Goal: Transaction & Acquisition: Purchase product/service

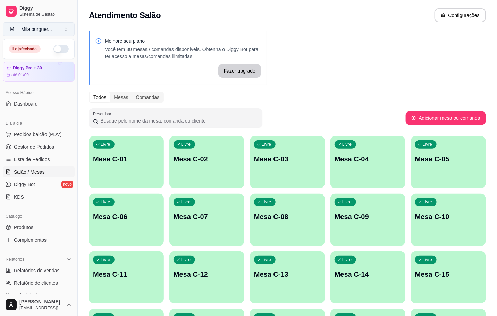
click at [59, 23] on button "M Mila burguer ..." at bounding box center [39, 29] width 72 height 14
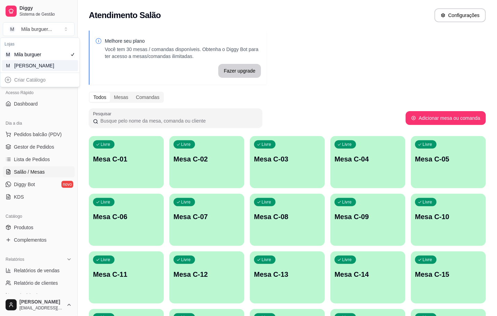
click at [41, 64] on div "[PERSON_NAME]" at bounding box center [29, 65] width 31 height 7
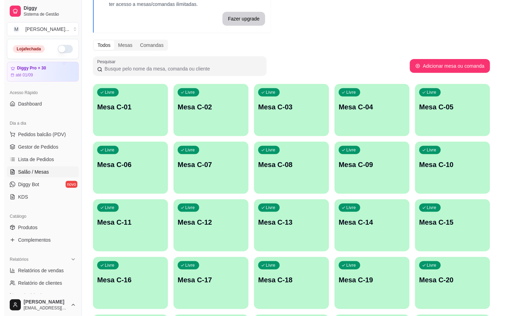
scroll to position [104, 0]
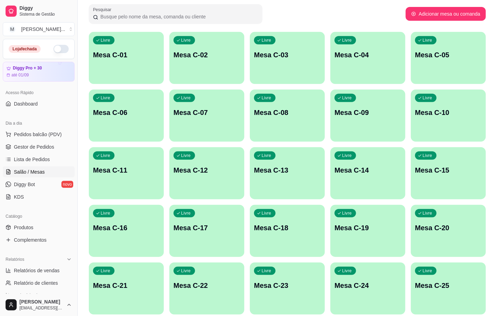
click at [374, 236] on div "Livre Mesa C-19" at bounding box center [368, 227] width 75 height 44
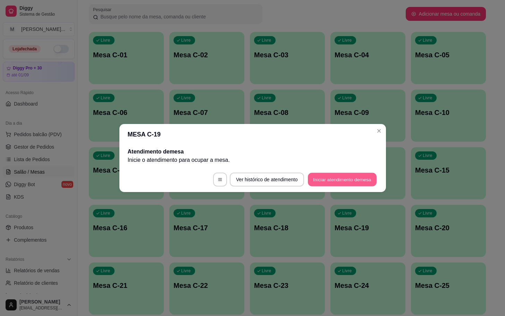
click at [344, 183] on button "Iniciar atendimento de mesa" at bounding box center [342, 180] width 69 height 14
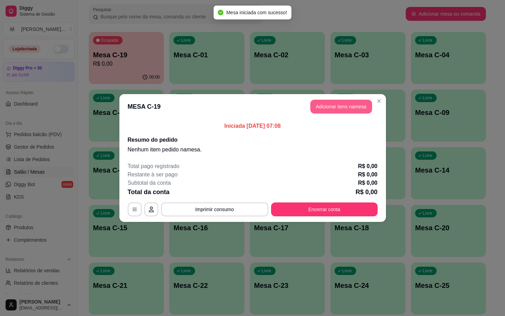
click at [342, 107] on button "Adicionar itens na mesa" at bounding box center [341, 107] width 62 height 14
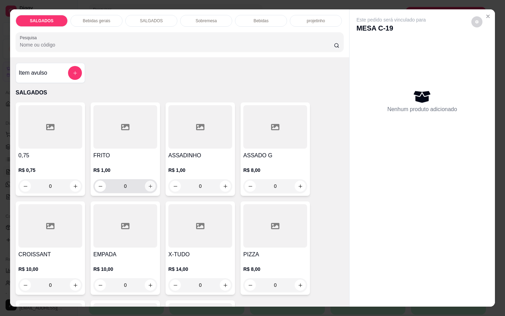
click at [148, 184] on icon "increase-product-quantity" at bounding box center [150, 186] width 5 height 5
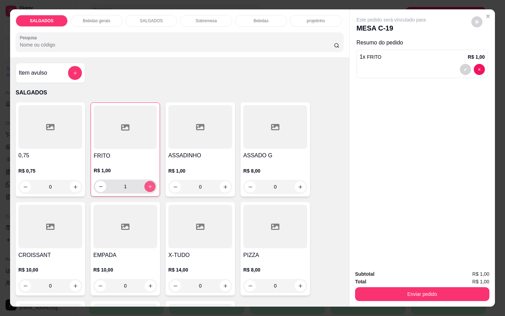
click at [148, 184] on icon "increase-product-quantity" at bounding box center [150, 186] width 5 height 5
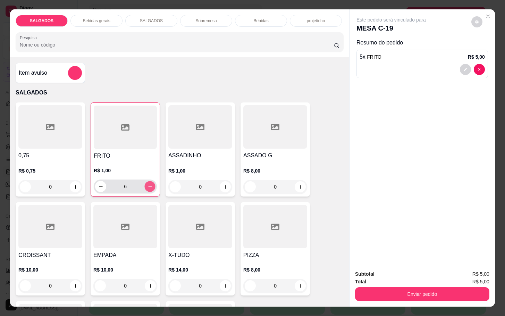
click at [148, 184] on icon "increase-product-quantity" at bounding box center [150, 186] width 5 height 5
type input "10"
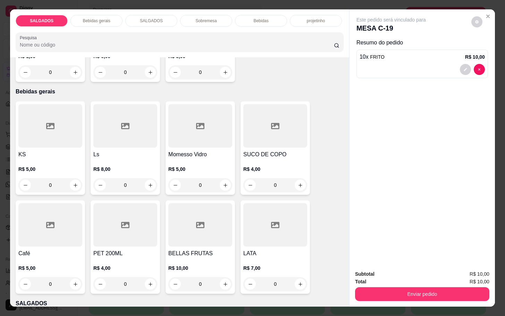
scroll to position [365, 0]
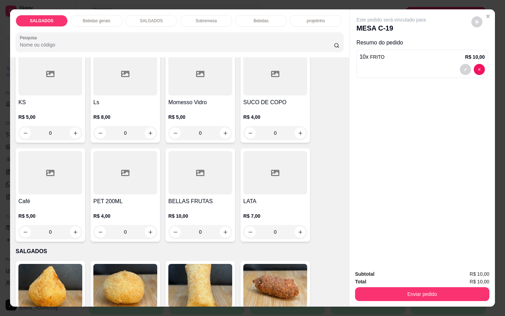
click at [59, 213] on p "R$ 5,00" at bounding box center [50, 216] width 64 height 7
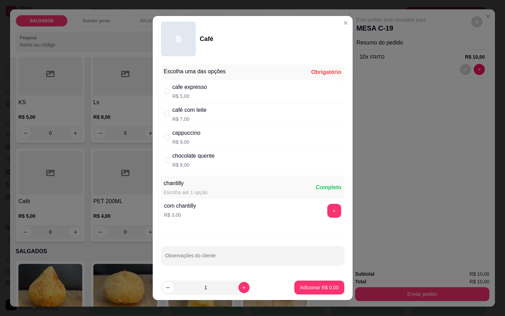
click at [167, 88] on div "" at bounding box center [168, 92] width 8 height 8
radio input "true"
click at [301, 289] on p "Adicionar R$ 5,00" at bounding box center [320, 287] width 38 height 7
type input "1"
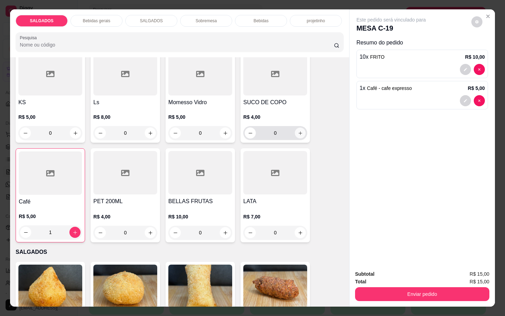
click at [298, 131] on icon "increase-product-quantity" at bounding box center [300, 133] width 5 height 5
type input "1"
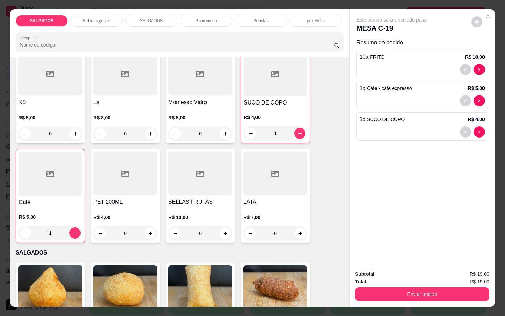
drag, startPoint x: 410, startPoint y: 297, endPoint x: 408, endPoint y: 295, distance: 3.7
click at [411, 297] on div "Subtotal R$ 19,00 Total R$ 19,00 Enviar pedido" at bounding box center [422, 286] width 145 height 42
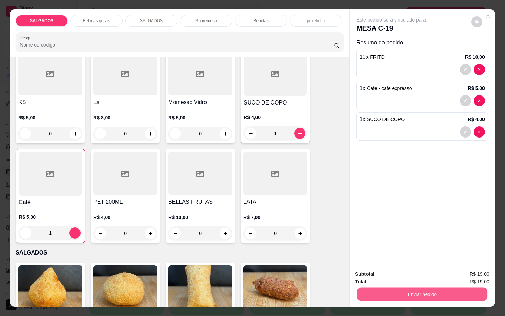
click at [402, 288] on button "Enviar pedido" at bounding box center [422, 294] width 130 height 14
click at [396, 278] on button "Não registrar e enviar pedido" at bounding box center [398, 273] width 70 height 13
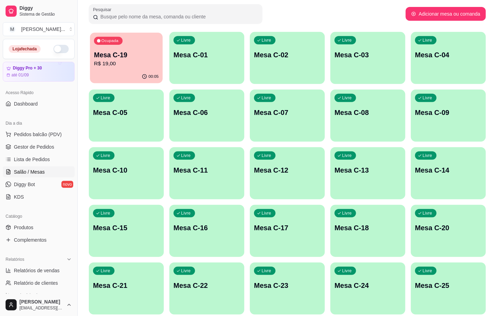
click at [123, 71] on div "00:05" at bounding box center [126, 76] width 73 height 13
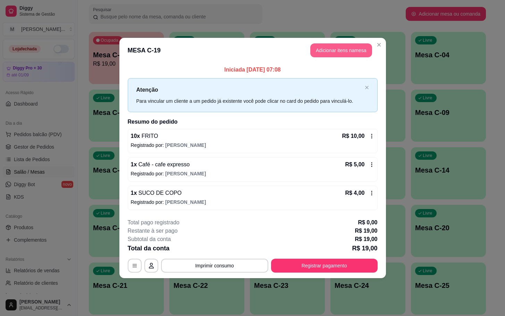
click at [324, 43] on header "MESA C-19 Adicionar itens na mesa" at bounding box center [252, 50] width 267 height 25
click at [319, 52] on button "Adicionar itens na mesa" at bounding box center [341, 50] width 62 height 14
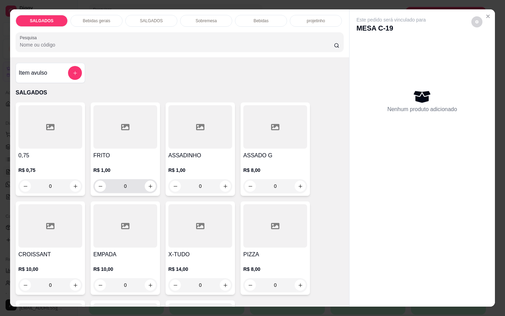
click at [145, 186] on button "increase-product-quantity" at bounding box center [150, 186] width 11 height 11
type input "1"
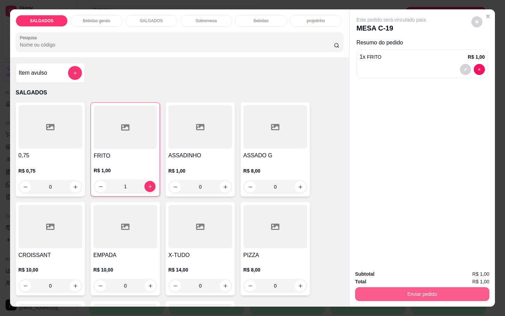
click at [425, 297] on button "Enviar pedido" at bounding box center [422, 294] width 134 height 14
click at [408, 272] on button "Não registrar e enviar pedido" at bounding box center [398, 273] width 70 height 13
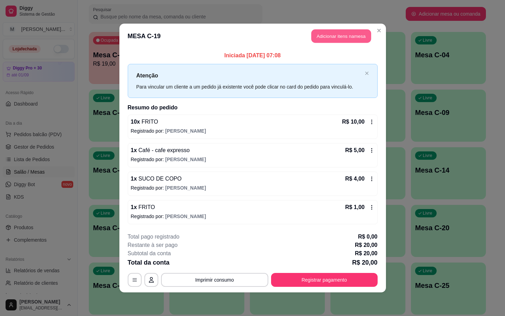
click at [355, 32] on button "Adicionar itens na mesa" at bounding box center [341, 37] width 60 height 14
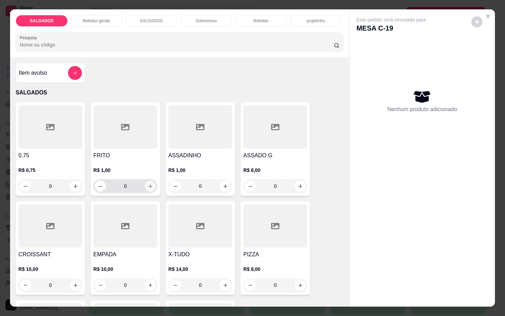
click at [148, 184] on icon "increase-product-quantity" at bounding box center [150, 186] width 5 height 5
type input "1"
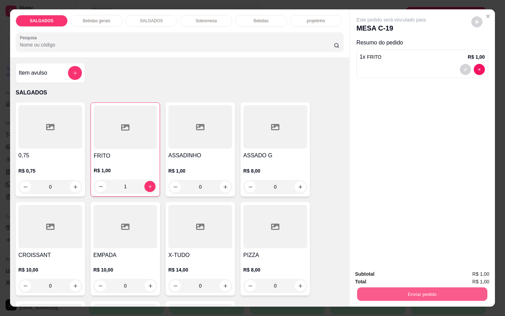
click at [437, 291] on button "Enviar pedido" at bounding box center [422, 294] width 130 height 14
click at [405, 268] on button "Não registrar e enviar pedido" at bounding box center [398, 273] width 70 height 13
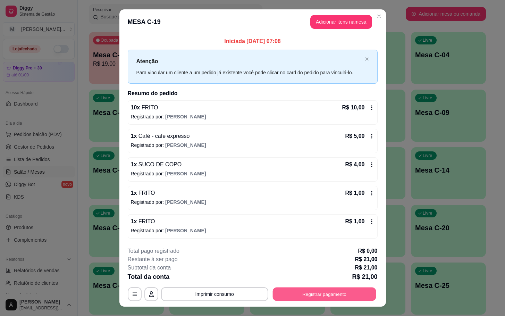
click at [327, 291] on button "Registrar pagamento" at bounding box center [324, 294] width 103 height 14
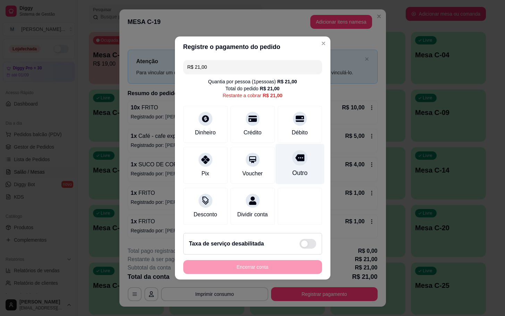
click at [299, 169] on div "Outro" at bounding box center [299, 172] width 15 height 9
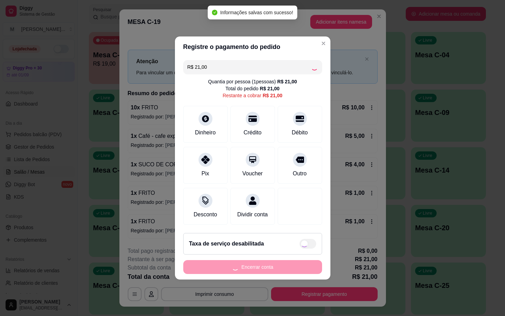
type input "R$ 0,00"
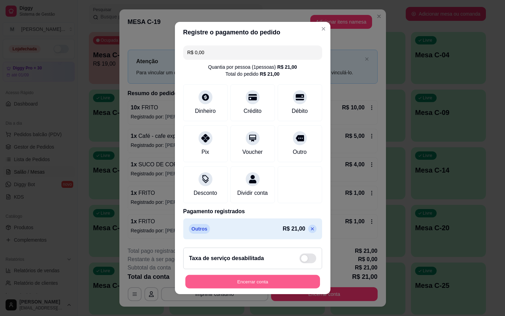
click at [265, 279] on div "Encerrar conta" at bounding box center [252, 282] width 139 height 14
click at [277, 284] on button "Encerrar conta" at bounding box center [252, 282] width 139 height 14
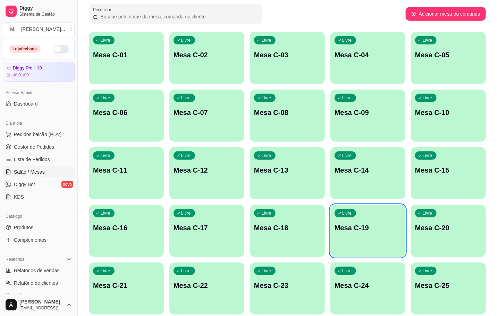
click at [350, 216] on p "Livre" at bounding box center [347, 213] width 10 height 6
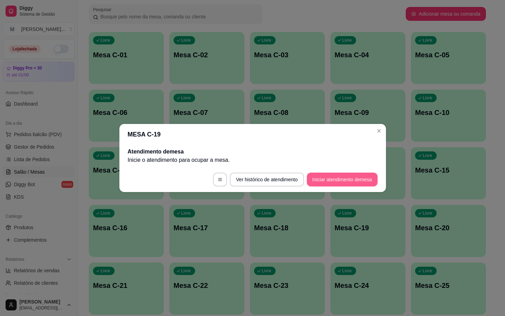
click at [344, 181] on button "Iniciar atendimento de mesa" at bounding box center [342, 180] width 71 height 14
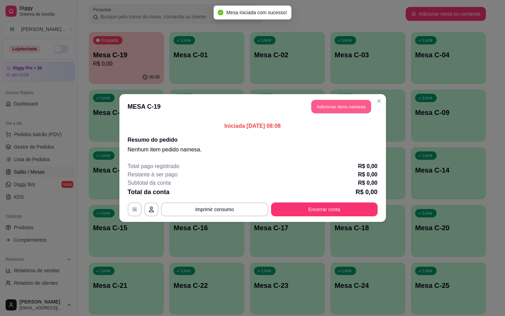
click at [328, 109] on button "Adicionar itens na mesa" at bounding box center [341, 107] width 60 height 14
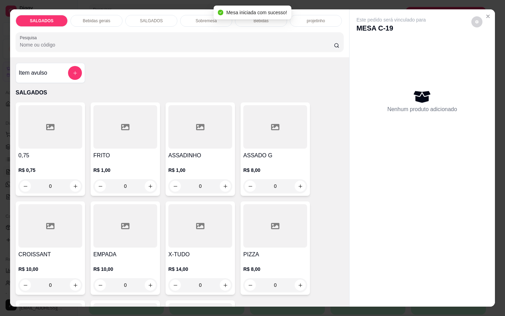
drag, startPoint x: 132, startPoint y: 130, endPoint x: 136, endPoint y: 129, distance: 4.2
click at [136, 129] on div at bounding box center [125, 126] width 64 height 43
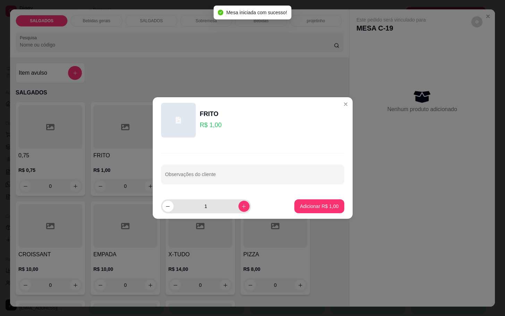
click at [244, 209] on div "1" at bounding box center [206, 206] width 90 height 14
click at [241, 208] on icon "increase-product-quantity" at bounding box center [243, 206] width 5 height 5
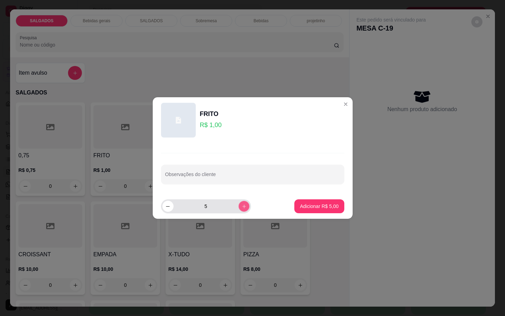
click at [241, 208] on icon "increase-product-quantity" at bounding box center [243, 206] width 5 height 5
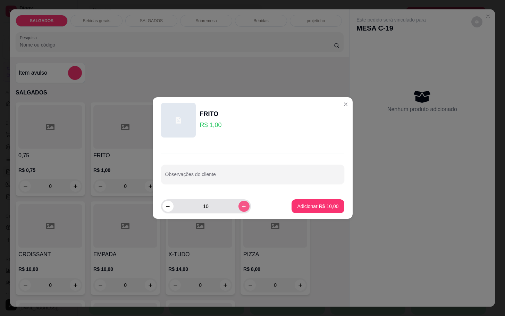
click at [241, 208] on icon "increase-product-quantity" at bounding box center [243, 206] width 5 height 5
click at [241, 205] on icon "increase-product-quantity" at bounding box center [243, 206] width 5 height 5
type input "12"
click at [309, 215] on footer "12 Adicionar R$ 12,00" at bounding box center [253, 206] width 200 height 25
drag, startPoint x: 307, startPoint y: 214, endPoint x: 304, endPoint y: 209, distance: 5.2
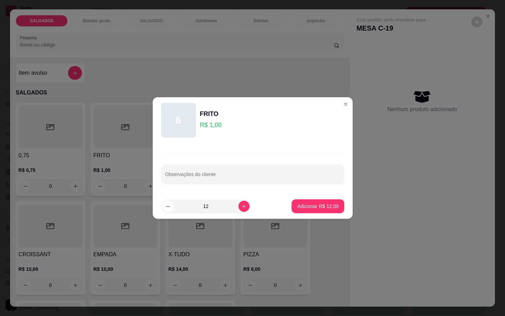
click at [307, 215] on footer "12 Adicionar R$ 12,00" at bounding box center [253, 206] width 200 height 25
click at [307, 209] on p "Adicionar R$ 12,00" at bounding box center [317, 206] width 41 height 7
type input "12"
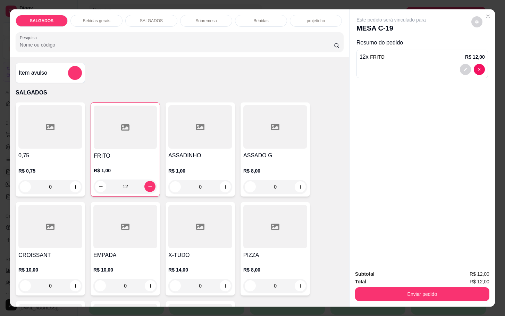
click at [262, 23] on div "SALGADOS Bebidas gerais SALGADOS Sobremesa Bebidas projetinho Pesquisa" at bounding box center [179, 33] width 339 height 48
click at [262, 18] on p "Bebidas" at bounding box center [260, 21] width 15 height 6
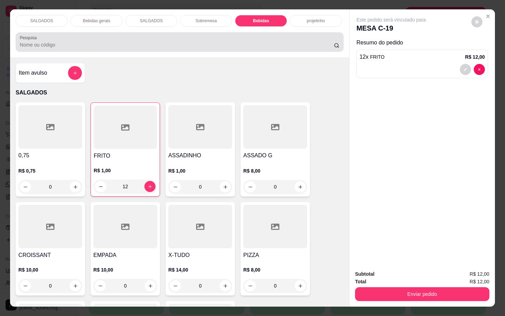
scroll to position [17, 0]
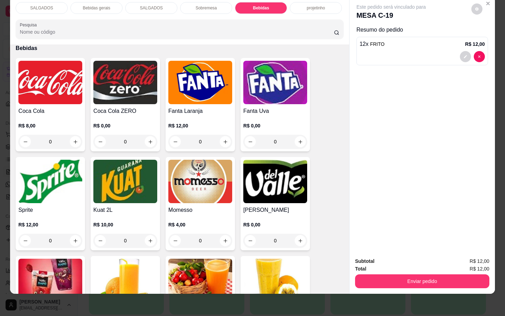
click at [83, 5] on p "Bebidas gerais" at bounding box center [96, 8] width 27 height 6
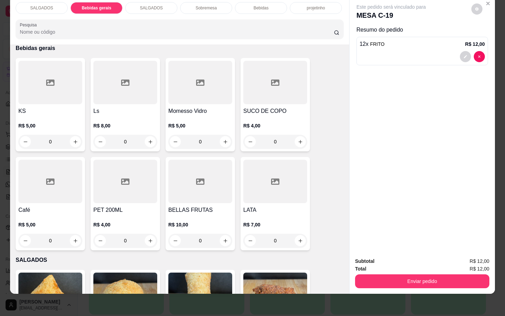
click at [58, 160] on div at bounding box center [50, 181] width 64 height 43
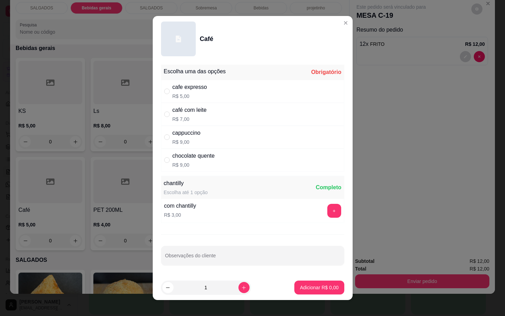
click at [210, 120] on div "café com leite R$ 7,00" at bounding box center [252, 114] width 183 height 23
radio input "true"
click at [239, 283] on button "increase-product-quantity" at bounding box center [244, 287] width 11 height 11
type input "2"
drag, startPoint x: 306, startPoint y: 297, endPoint x: 320, endPoint y: 298, distance: 14.3
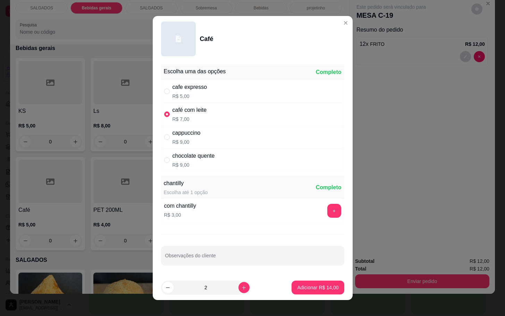
click at [306, 297] on footer "2 Adicionar R$ 14,00" at bounding box center [253, 287] width 200 height 25
click at [314, 286] on p "Adicionar R$ 14,00" at bounding box center [318, 287] width 40 height 7
type input "2"
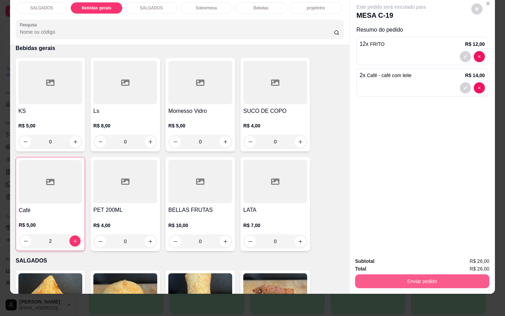
click at [372, 275] on button "Enviar pedido" at bounding box center [422, 281] width 134 height 14
click at [377, 261] on button "Não registrar e enviar pedido" at bounding box center [398, 256] width 72 height 13
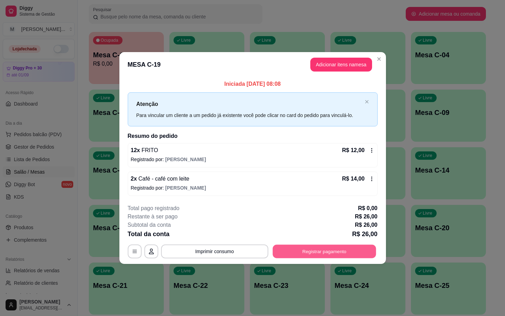
click at [351, 246] on button "Registrar pagamento" at bounding box center [324, 251] width 103 height 14
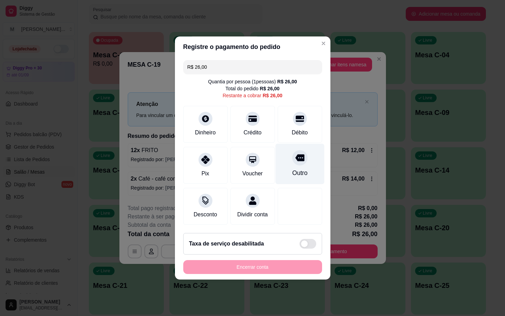
click at [305, 167] on div "Outro" at bounding box center [299, 164] width 49 height 41
type input "R$ 0,00"
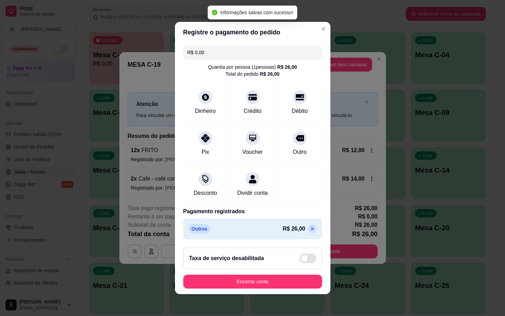
click at [260, 294] on footer "Taxa de serviço desabilitada Encerrar conta" at bounding box center [253, 268] width 156 height 52
click at [242, 289] on button "Encerrar conta" at bounding box center [252, 282] width 135 height 14
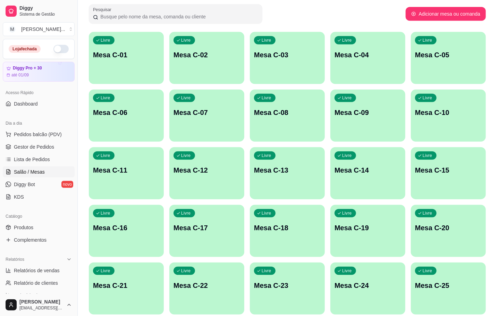
click at [134, 39] on div "Livre Mesa C-01" at bounding box center [126, 54] width 75 height 44
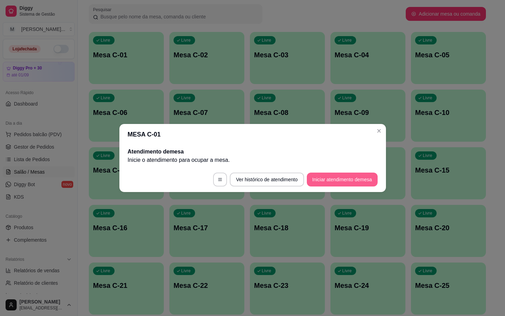
click at [346, 176] on button "Iniciar atendimento de mesa" at bounding box center [342, 180] width 71 height 14
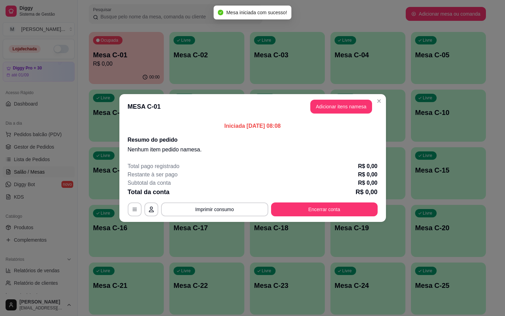
click at [325, 99] on header "MESA C-01 Adicionar itens na mesa" at bounding box center [252, 106] width 267 height 25
click at [326, 100] on button "Adicionar itens na mesa" at bounding box center [341, 107] width 62 height 14
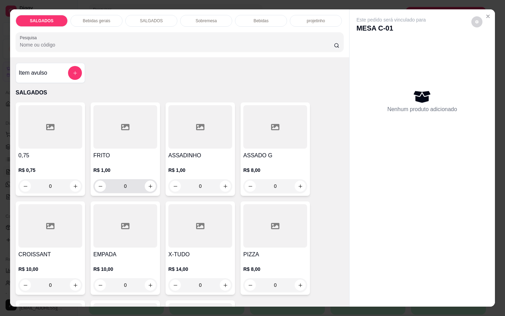
click at [119, 144] on div at bounding box center [125, 126] width 64 height 43
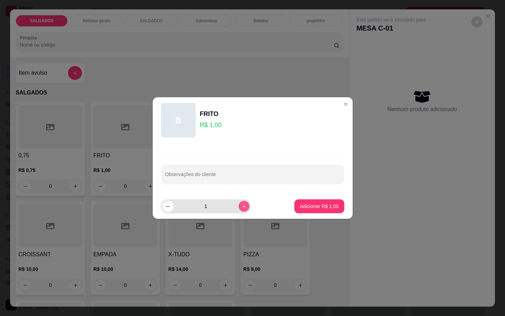
click at [239, 210] on button "increase-product-quantity" at bounding box center [244, 206] width 11 height 11
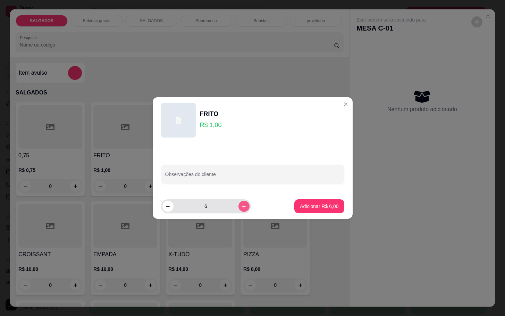
click at [239, 210] on button "increase-product-quantity" at bounding box center [244, 206] width 11 height 11
type input "10"
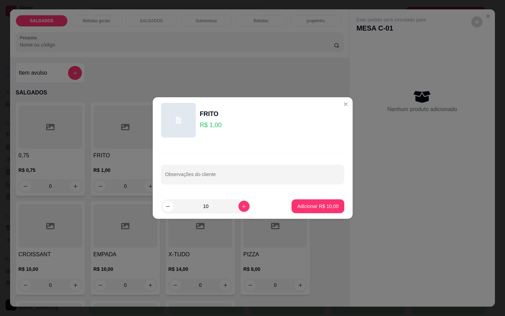
click at [292, 209] on button "Adicionar R$ 10,00" at bounding box center [318, 206] width 52 height 14
type input "10"
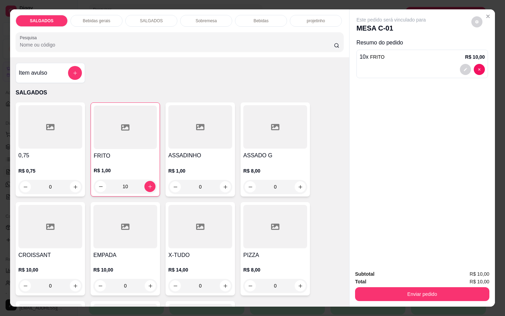
click at [92, 18] on p "Bebidas gerais" at bounding box center [96, 21] width 27 height 6
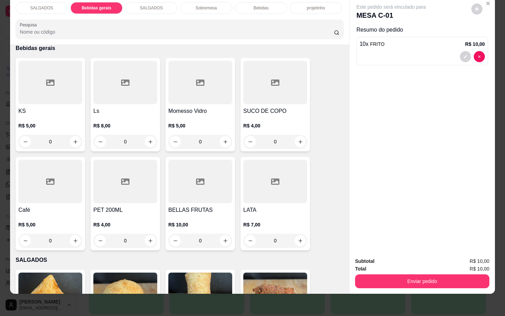
click at [46, 214] on div "R$ 5,00 0" at bounding box center [50, 230] width 64 height 33
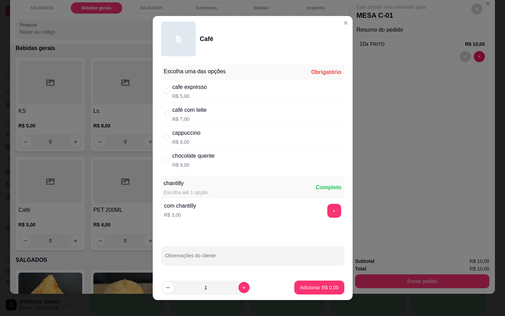
click at [196, 91] on div "cafe expresso" at bounding box center [190, 87] width 35 height 8
radio input "true"
click at [301, 284] on button "Adicionar R$ 5,00" at bounding box center [319, 288] width 48 height 14
type input "1"
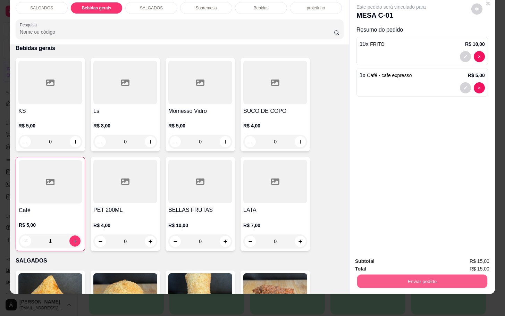
click at [410, 274] on button "Enviar pedido" at bounding box center [422, 281] width 130 height 14
click at [409, 257] on button "Não registrar e enviar pedido" at bounding box center [398, 256] width 72 height 13
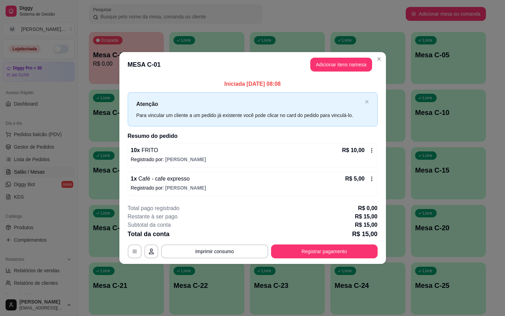
click at [376, 138] on h2 "Resumo do pedido" at bounding box center [253, 136] width 250 height 8
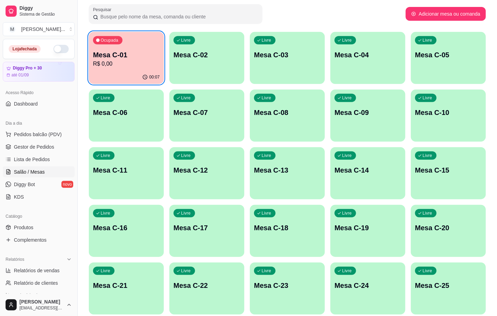
click at [129, 36] on div "Ocupada Mesa C-01 R$ 0,00" at bounding box center [126, 51] width 75 height 39
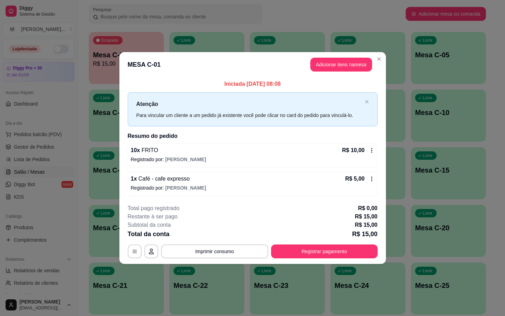
click at [318, 243] on div "**********" at bounding box center [253, 231] width 250 height 54
click at [321, 247] on button "Registrar pagamento" at bounding box center [324, 251] width 103 height 14
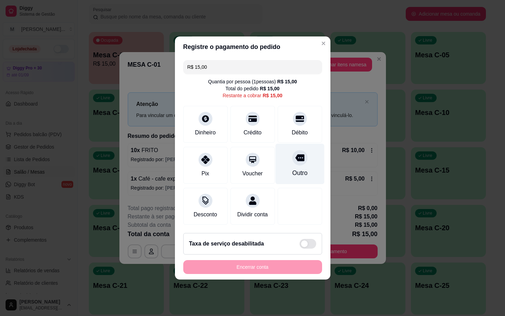
click at [282, 167] on div "Outro" at bounding box center [299, 164] width 49 height 41
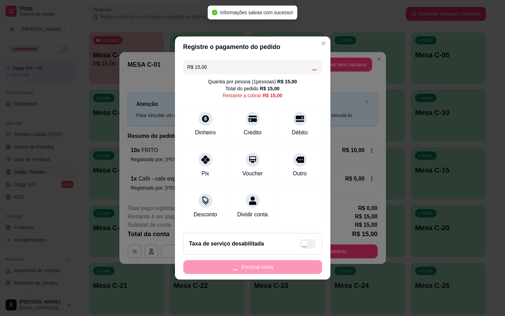
type input "R$ 0,00"
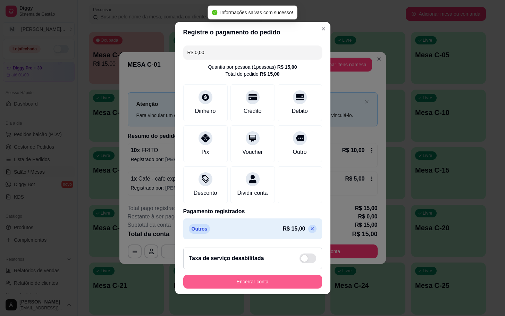
click at [228, 282] on button "Encerrar conta" at bounding box center [252, 282] width 139 height 14
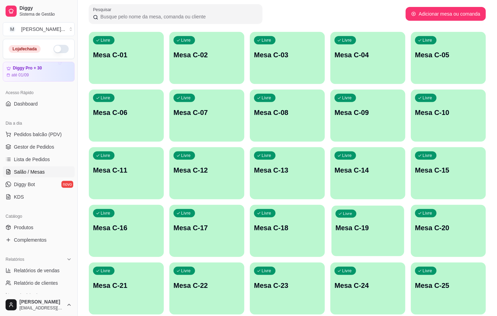
click at [384, 238] on div "Livre Mesa C-19" at bounding box center [368, 227] width 73 height 42
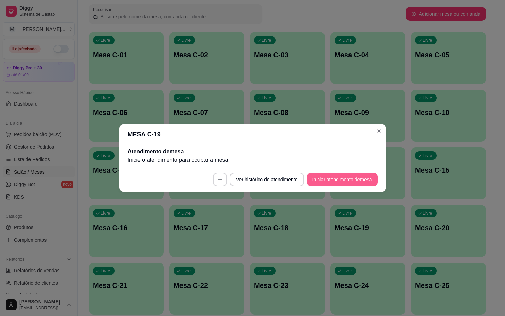
click at [319, 180] on button "Iniciar atendimento de mesa" at bounding box center [342, 180] width 71 height 14
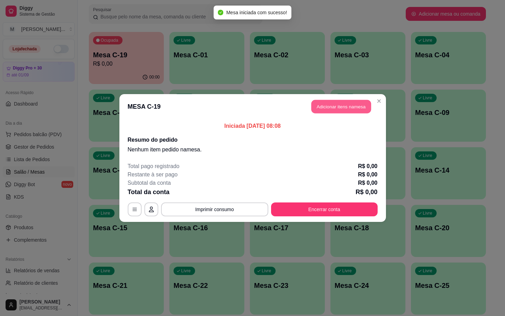
click at [343, 105] on button "Adicionar itens na mesa" at bounding box center [341, 107] width 60 height 14
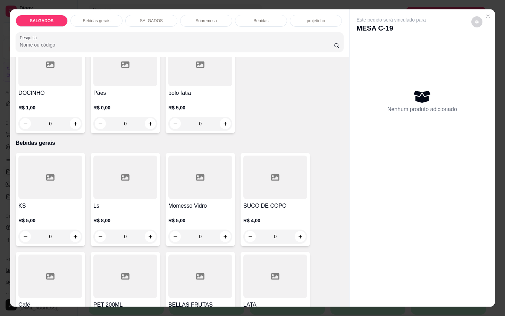
scroll to position [313, 0]
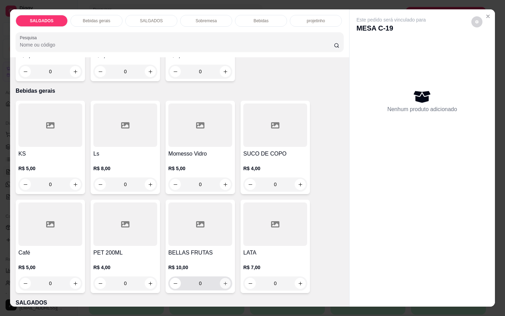
click at [220, 282] on button "increase-product-quantity" at bounding box center [225, 283] width 11 height 11
type input "1"
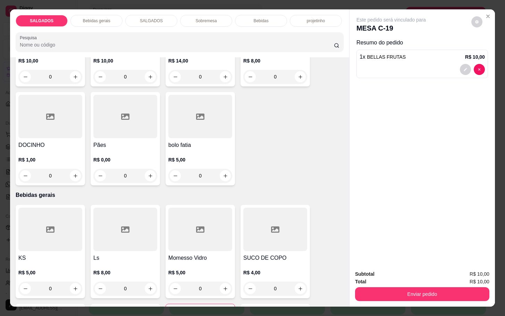
scroll to position [0, 0]
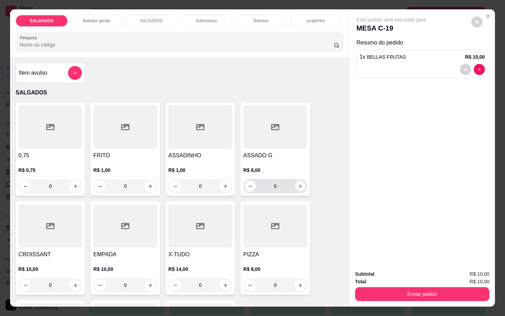
click at [299, 181] on button "increase-product-quantity" at bounding box center [300, 186] width 11 height 11
type input "1"
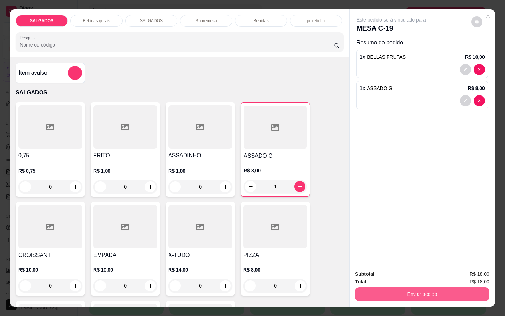
click at [405, 287] on button "Enviar pedido" at bounding box center [422, 294] width 134 height 14
click at [403, 275] on button "Não registrar e enviar pedido" at bounding box center [398, 273] width 70 height 13
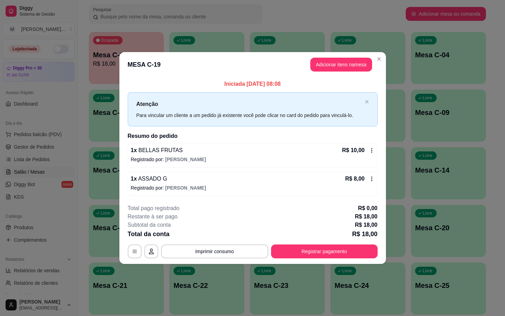
drag, startPoint x: 378, startPoint y: 183, endPoint x: 394, endPoint y: 183, distance: 15.6
click at [378, 183] on div "Iniciada [DATE] 08:08 Atenção Para vincular um cliente a um pedido já existente…" at bounding box center [252, 137] width 267 height 121
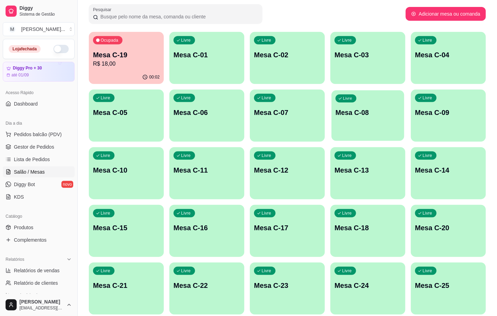
click at [393, 114] on p "Mesa C-08" at bounding box center [368, 112] width 65 height 9
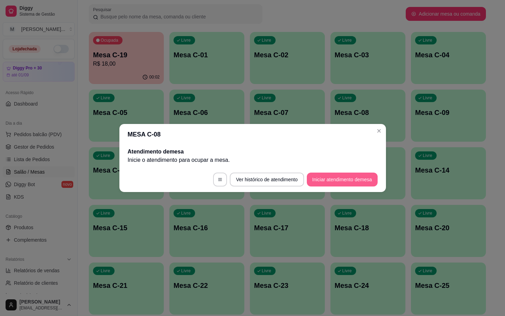
click at [347, 175] on button "Iniciar atendimento de mesa" at bounding box center [342, 180] width 71 height 14
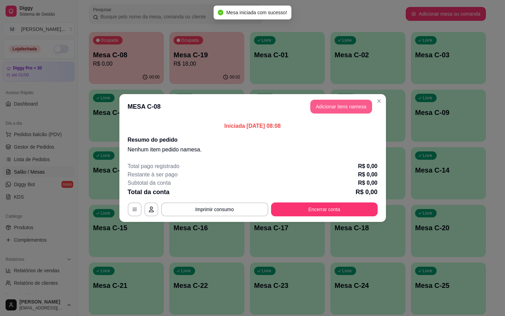
click at [340, 103] on button "Adicionar itens na mesa" at bounding box center [341, 107] width 62 height 14
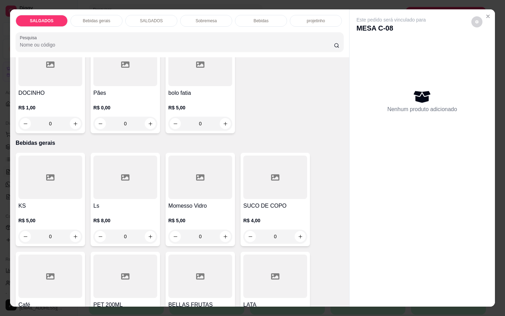
scroll to position [417, 0]
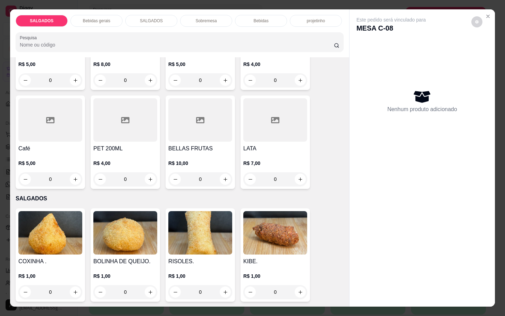
click at [78, 135] on div "Café R$ 5,00 0" at bounding box center [50, 141] width 69 height 93
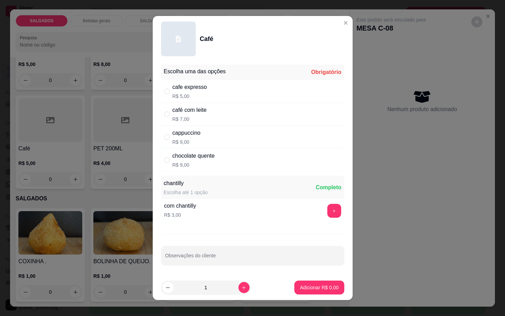
click at [239, 96] on div "cafe expresso R$ 5,00" at bounding box center [252, 91] width 183 height 23
radio input "true"
click at [291, 280] on footer "1 Adicionar R$ 5,00" at bounding box center [253, 287] width 200 height 25
click at [294, 284] on button "Adicionar R$ 5,00" at bounding box center [319, 288] width 50 height 14
type input "1"
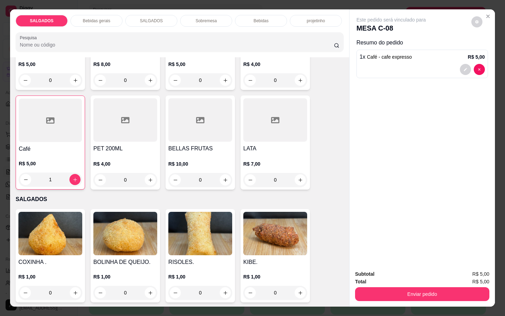
click at [70, 127] on div at bounding box center [50, 120] width 63 height 43
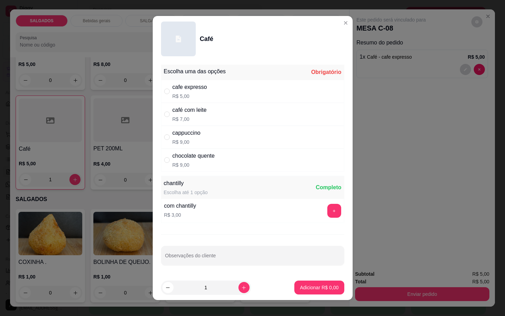
drag, startPoint x: 250, startPoint y: 121, endPoint x: 263, endPoint y: 159, distance: 39.4
click at [253, 123] on div "café com leite R$ 7,00" at bounding box center [252, 114] width 183 height 23
radio input "true"
click at [300, 281] on button "Adicionar R$ 7,00" at bounding box center [319, 288] width 48 height 14
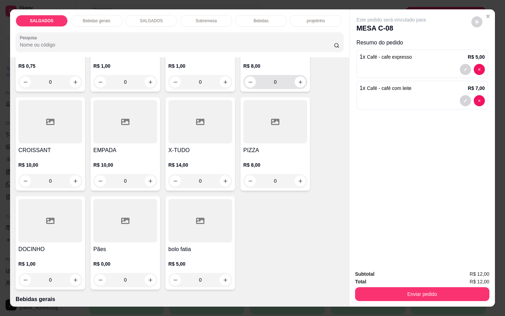
scroll to position [0, 0]
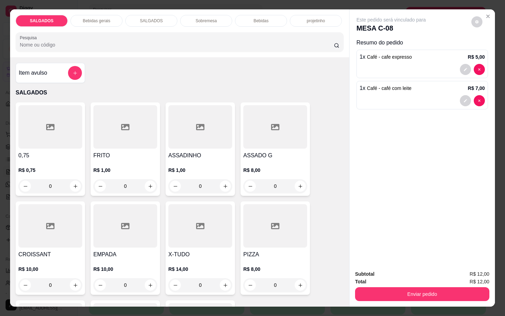
click at [108, 140] on div at bounding box center [125, 126] width 64 height 43
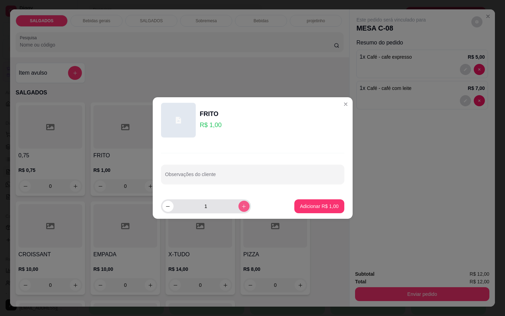
click at [241, 208] on icon "increase-product-quantity" at bounding box center [243, 206] width 5 height 5
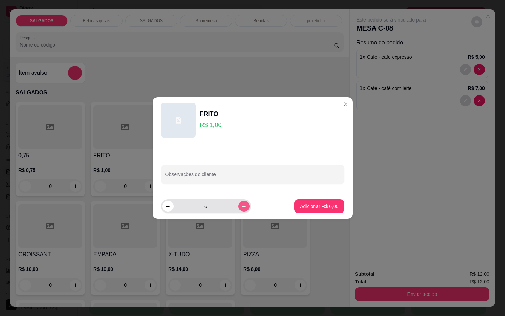
click at [241, 208] on icon "increase-product-quantity" at bounding box center [243, 206] width 5 height 5
type input "8"
click at [301, 209] on p "Adicionar R$ 8,00" at bounding box center [320, 206] width 38 height 7
type input "8"
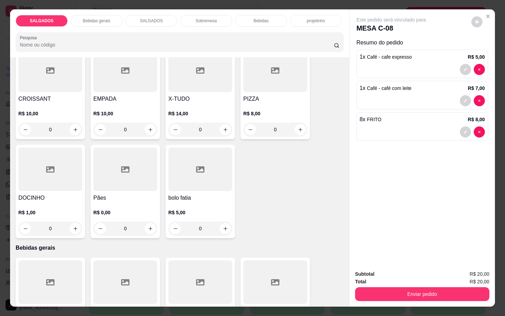
scroll to position [104, 0]
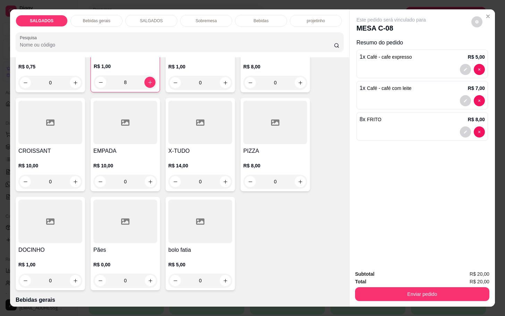
click at [124, 162] on p "R$ 10,00" at bounding box center [125, 165] width 64 height 7
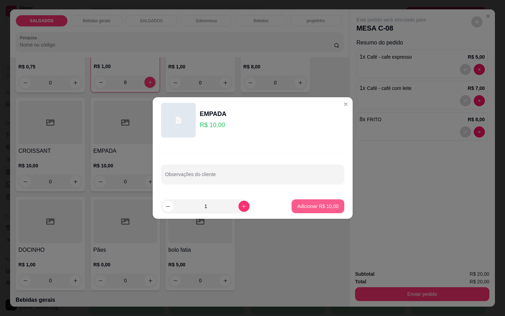
click at [303, 207] on p "Adicionar R$ 10,00" at bounding box center [317, 206] width 41 height 7
type input "1"
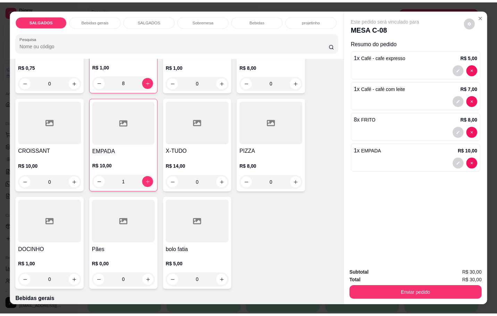
scroll to position [3, 0]
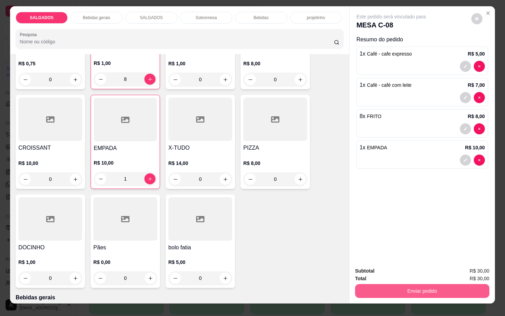
click at [385, 284] on button "Enviar pedido" at bounding box center [422, 291] width 134 height 14
click at [419, 276] on button "Não registrar e enviar pedido" at bounding box center [398, 270] width 72 height 13
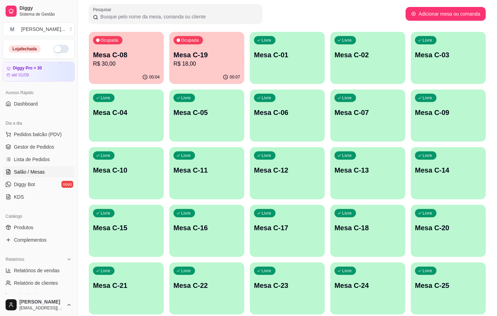
click at [201, 62] on p "R$ 18,00" at bounding box center [207, 64] width 67 height 8
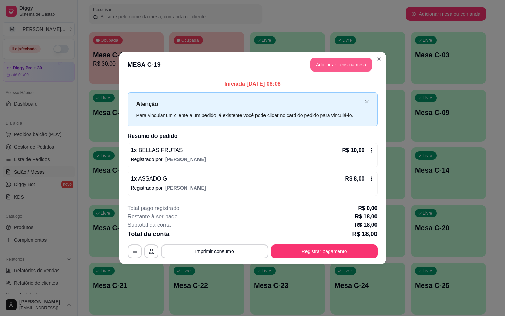
click at [324, 65] on button "Adicionar itens na mesa" at bounding box center [341, 65] width 62 height 14
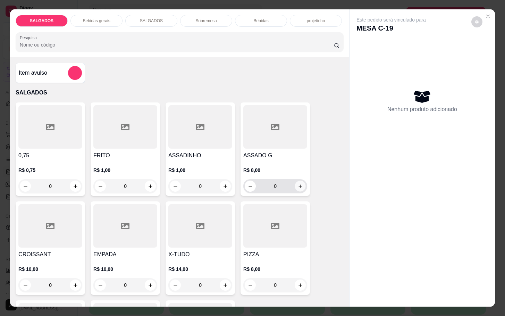
click at [299, 184] on icon "increase-product-quantity" at bounding box center [300, 186] width 5 height 5
type input "1"
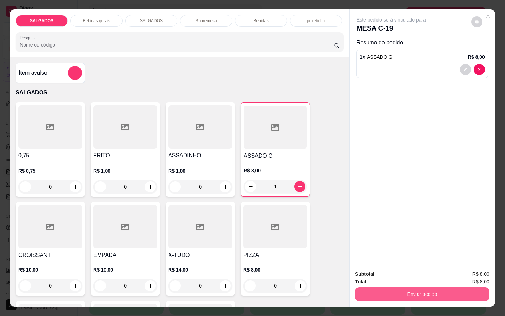
click at [453, 289] on button "Enviar pedido" at bounding box center [422, 294] width 134 height 14
click at [419, 274] on button "Não registrar e enviar pedido" at bounding box center [398, 273] width 70 height 13
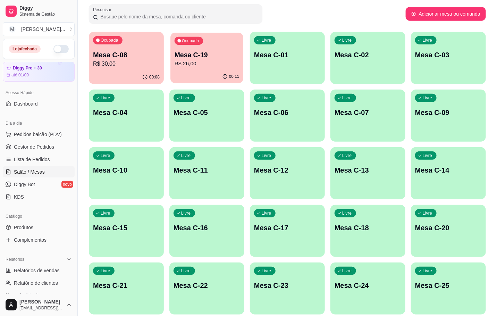
click at [229, 41] on div "Ocupada Mesa C-19 R$ 26,00" at bounding box center [206, 52] width 73 height 38
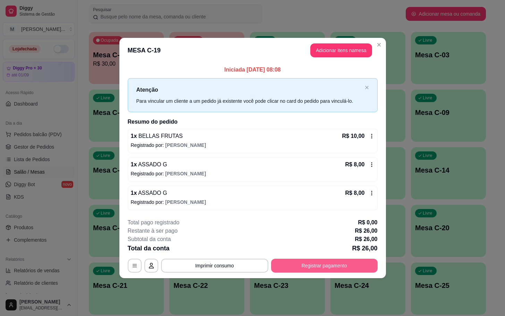
click at [274, 263] on button "Registrar pagamento" at bounding box center [324, 266] width 107 height 14
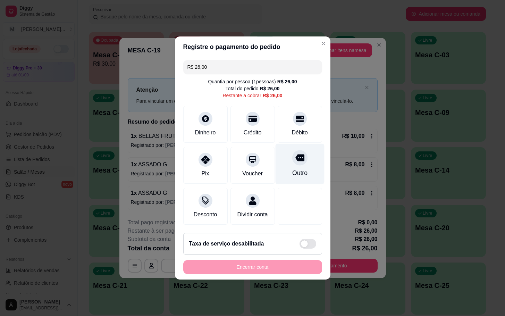
click at [295, 168] on div "Outro" at bounding box center [299, 172] width 15 height 9
type input "R$ 0,00"
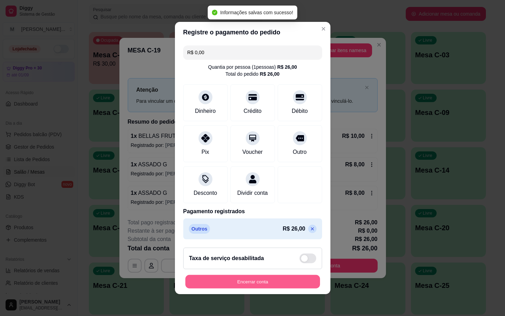
click at [245, 281] on button "Encerrar conta" at bounding box center [252, 282] width 135 height 14
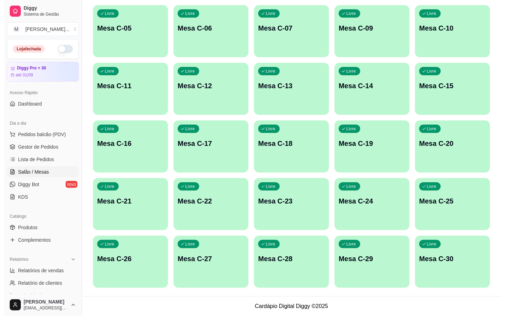
scroll to position [32, 0]
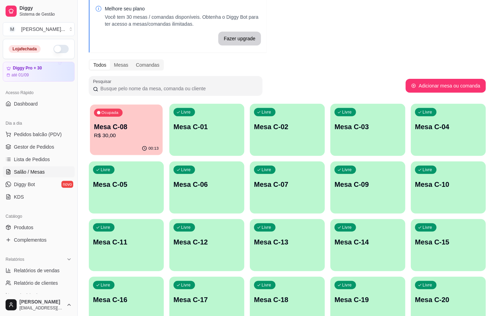
click at [111, 125] on p "Mesa C-08" at bounding box center [126, 126] width 65 height 9
click at [356, 294] on div "Livre Mesa C-19" at bounding box center [368, 299] width 75 height 44
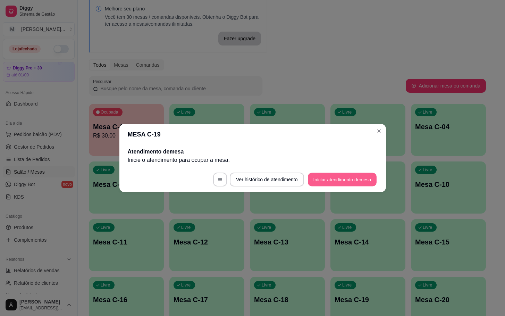
click at [340, 176] on button "Iniciar atendimento de mesa" at bounding box center [342, 180] width 69 height 14
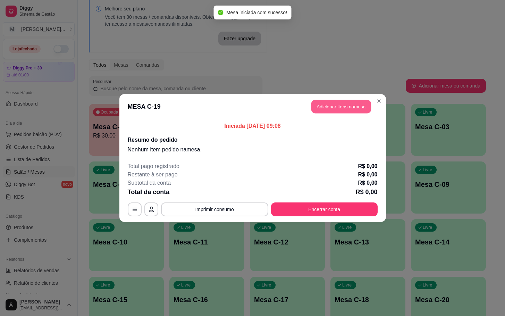
click at [344, 101] on button "Adicionar itens na mesa" at bounding box center [341, 107] width 60 height 14
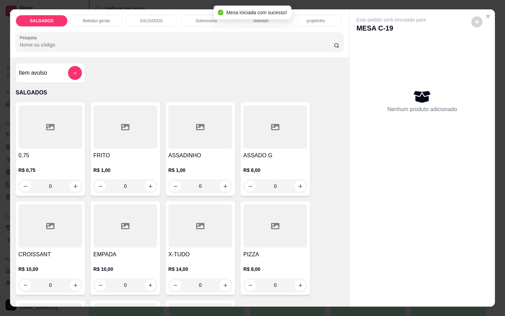
drag, startPoint x: 114, startPoint y: 165, endPoint x: 118, endPoint y: 164, distance: 4.0
click at [119, 167] on p "R$ 1,00" at bounding box center [125, 170] width 64 height 7
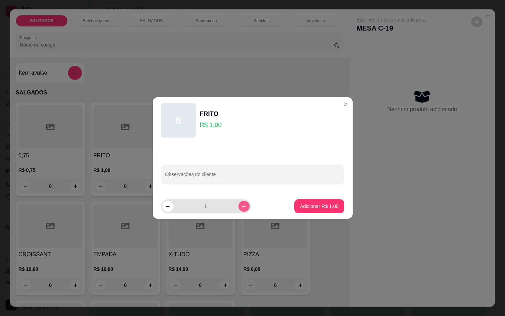
click at [239, 207] on button "increase-product-quantity" at bounding box center [244, 206] width 11 height 11
click at [241, 206] on icon "increase-product-quantity" at bounding box center [243, 206] width 5 height 5
type input "3"
click at [296, 210] on button "Adicionar R$ 3,00" at bounding box center [319, 206] width 50 height 14
type input "3"
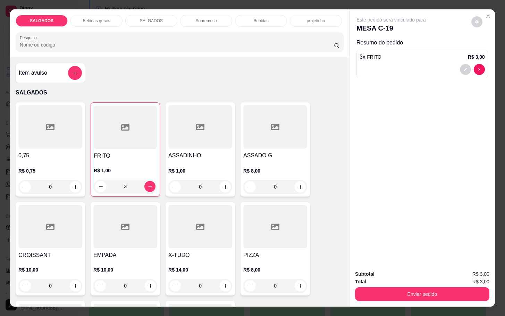
click at [108, 24] on div "SALGADOS Bebidas gerais SALGADOS Sobremesa Bebidas projetinho Pesquisa" at bounding box center [179, 33] width 339 height 48
click at [110, 21] on div "Bebidas gerais" at bounding box center [96, 21] width 52 height 12
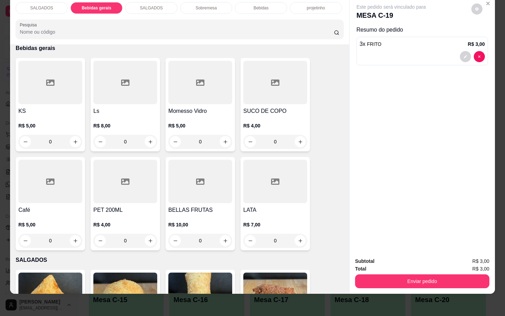
click at [67, 161] on div at bounding box center [50, 181] width 64 height 43
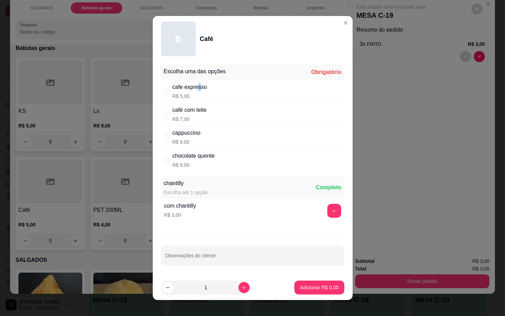
click at [196, 90] on div "cafe expresso" at bounding box center [190, 87] width 35 height 8
radio input "true"
click at [316, 285] on p "Adicionar R$ 5,00" at bounding box center [320, 287] width 38 height 7
type input "1"
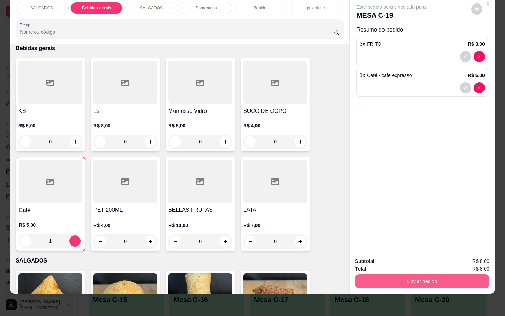
click at [445, 274] on button "Enviar pedido" at bounding box center [422, 281] width 134 height 14
click at [423, 256] on button "Não registrar e enviar pedido" at bounding box center [398, 256] width 72 height 13
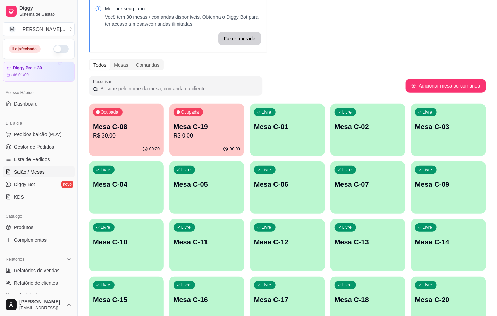
click at [135, 148] on div "00:20" at bounding box center [126, 149] width 75 height 14
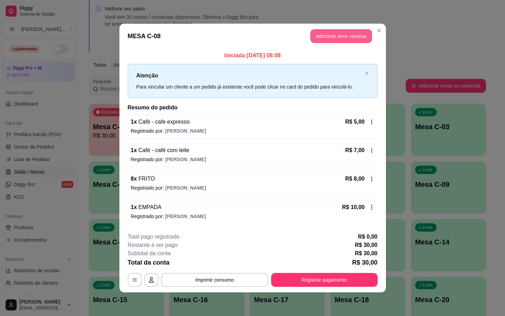
click at [336, 38] on button "Adicionar itens na mesa" at bounding box center [341, 36] width 62 height 14
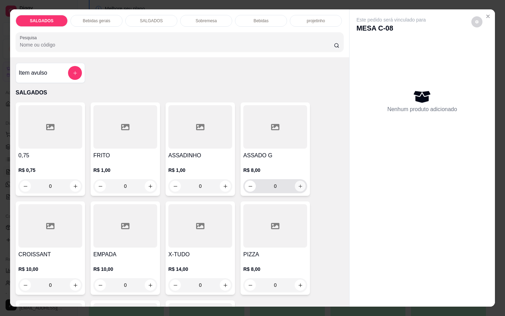
click at [296, 186] on button "increase-product-quantity" at bounding box center [300, 186] width 11 height 11
type input "1"
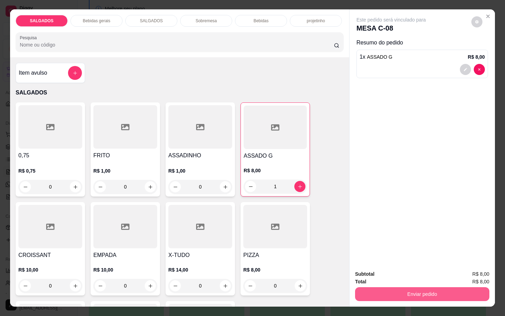
click at [410, 290] on button "Enviar pedido" at bounding box center [422, 294] width 134 height 14
click at [390, 275] on button "Não registrar e enviar pedido" at bounding box center [398, 273] width 70 height 13
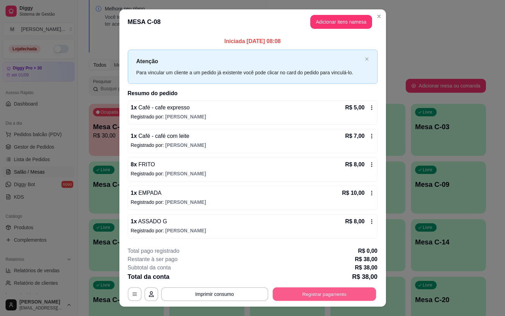
click at [325, 291] on button "Registrar pagamento" at bounding box center [324, 294] width 103 height 14
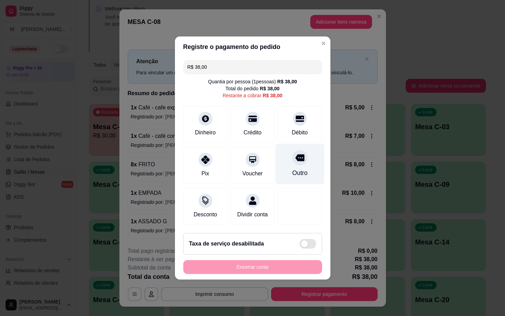
click at [295, 155] on icon at bounding box center [299, 158] width 9 height 7
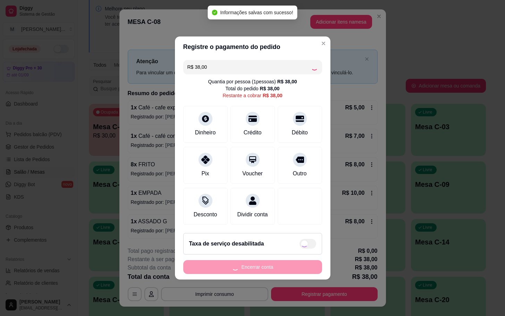
type input "R$ 0,00"
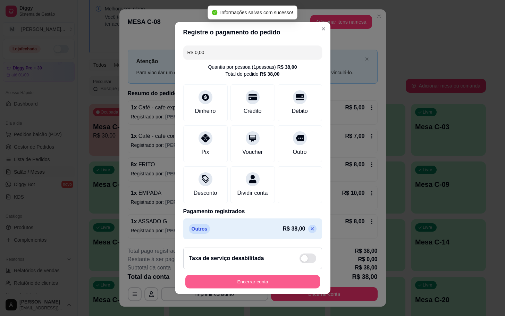
click at [292, 281] on button "Encerrar conta" at bounding box center [252, 282] width 135 height 14
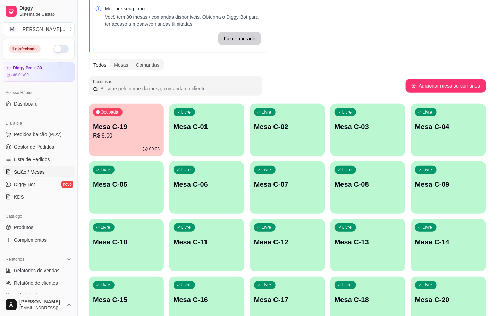
click at [117, 145] on div "00:03" at bounding box center [126, 149] width 75 height 14
click at [137, 114] on div "Ocupada Mesa C-19 R$ 8,00" at bounding box center [126, 124] width 73 height 38
click at [113, 129] on p "Mesa C-19" at bounding box center [126, 126] width 65 height 9
click at [113, 129] on p "Mesa C-19" at bounding box center [126, 127] width 67 height 10
click at [106, 130] on p "Mesa C-19" at bounding box center [126, 127] width 67 height 10
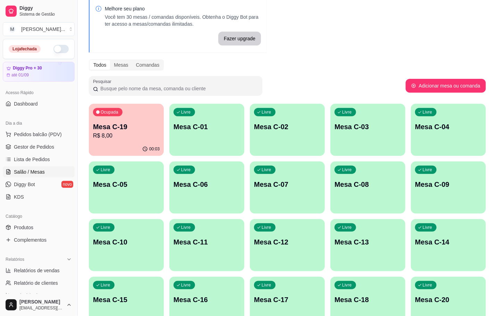
click at [106, 130] on p "Mesa C-19" at bounding box center [126, 127] width 67 height 10
click at [106, 130] on p "Mesa C-19" at bounding box center [126, 126] width 65 height 9
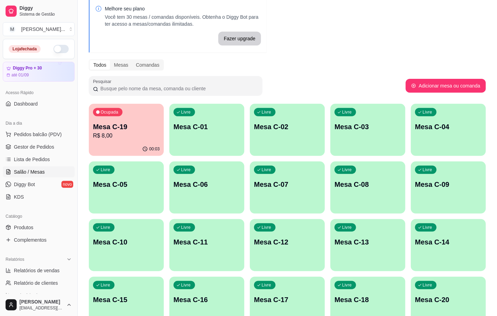
click at [106, 130] on p "Mesa C-19" at bounding box center [126, 127] width 67 height 10
click at [106, 130] on p "Mesa C-19" at bounding box center [126, 126] width 65 height 9
click at [106, 130] on p "Mesa C-19" at bounding box center [126, 127] width 67 height 10
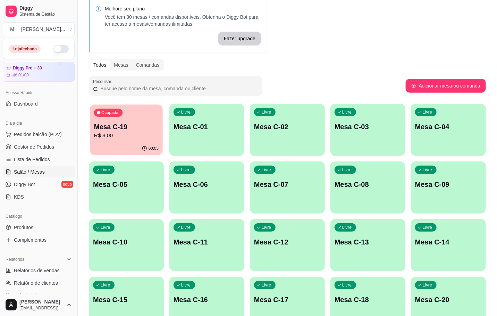
click at [106, 130] on p "Mesa C-19" at bounding box center [126, 126] width 65 height 9
click at [106, 130] on p "Mesa C-19" at bounding box center [126, 127] width 67 height 10
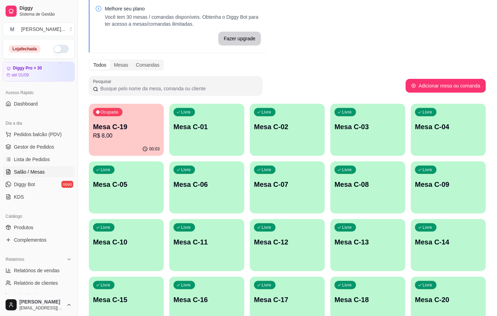
click at [106, 130] on p "Mesa C-19" at bounding box center [126, 127] width 67 height 10
click at [106, 130] on p "Mesa C-19" at bounding box center [126, 126] width 65 height 9
click at [106, 130] on p "Mesa C-19" at bounding box center [126, 127] width 67 height 10
click at [106, 130] on p "Mesa C-19" at bounding box center [126, 126] width 65 height 9
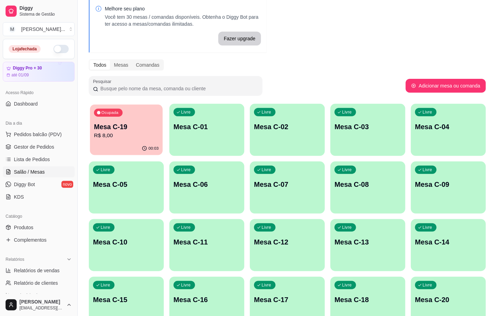
click at [106, 130] on p "Mesa C-19" at bounding box center [126, 126] width 65 height 9
click at [130, 126] on p "Mesa C-19" at bounding box center [126, 127] width 67 height 10
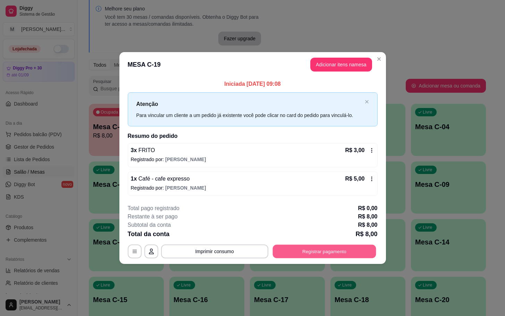
click at [305, 245] on button "Registrar pagamento" at bounding box center [324, 251] width 103 height 14
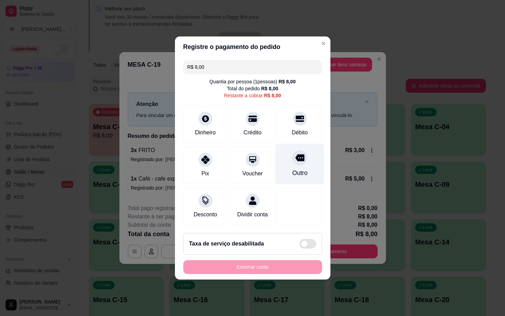
drag, startPoint x: 286, startPoint y: 153, endPoint x: 291, endPoint y: 153, distance: 4.2
click at [292, 153] on div at bounding box center [299, 157] width 15 height 15
type input "R$ 0,00"
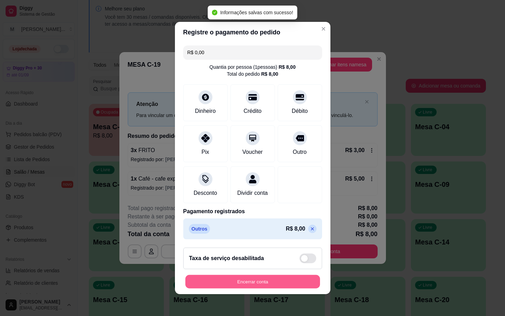
click at [235, 289] on button "Encerrar conta" at bounding box center [252, 282] width 135 height 14
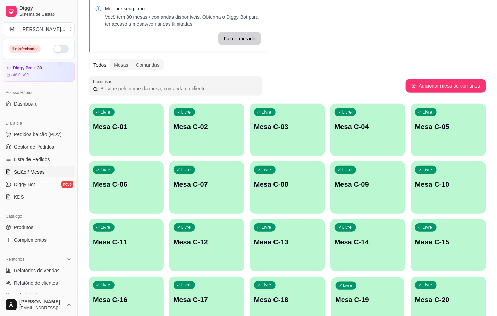
click at [372, 313] on div "Livre Mesa C-19" at bounding box center [368, 298] width 73 height 42
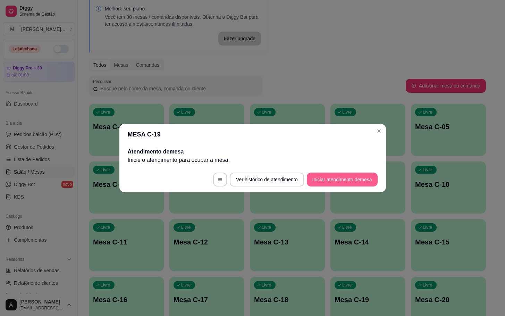
click at [343, 174] on button "Iniciar atendimento de mesa" at bounding box center [342, 180] width 71 height 14
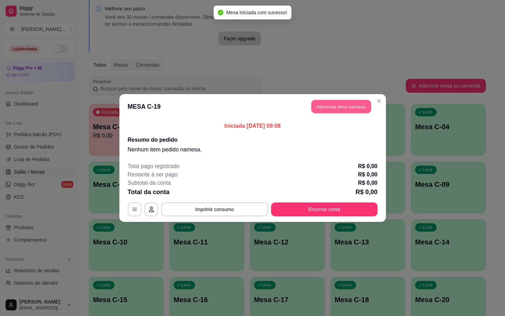
click at [329, 114] on button "Adicionar itens na mesa" at bounding box center [341, 107] width 60 height 14
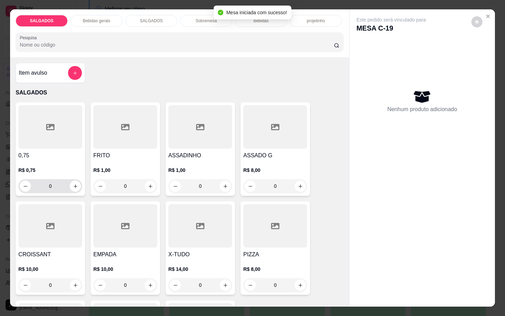
click at [58, 151] on h4 "0,75" at bounding box center [50, 155] width 64 height 8
click at [141, 135] on div at bounding box center [125, 126] width 64 height 43
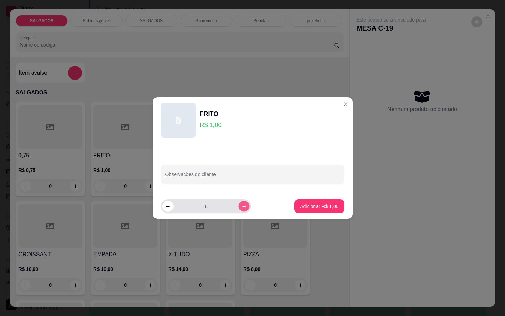
click at [241, 205] on icon "increase-product-quantity" at bounding box center [243, 206] width 5 height 5
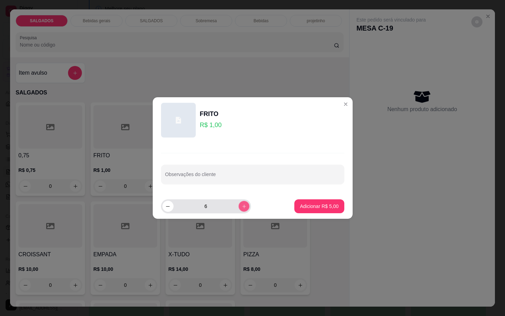
click at [241, 205] on icon "increase-product-quantity" at bounding box center [243, 206] width 5 height 5
type input "7"
click at [312, 203] on p "Adicionar R$ 7,00" at bounding box center [320, 206] width 38 height 7
type input "7"
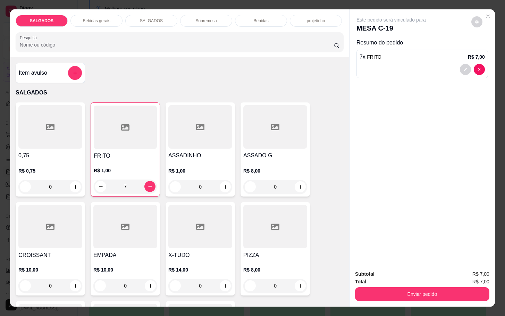
scroll to position [208, 0]
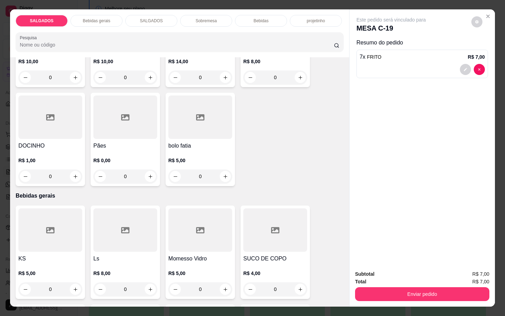
click at [107, 21] on div "Bebidas gerais" at bounding box center [96, 21] width 52 height 12
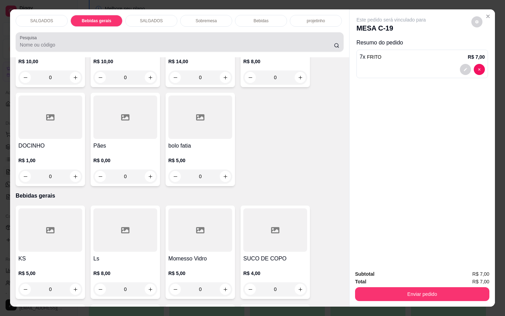
scroll to position [17, 0]
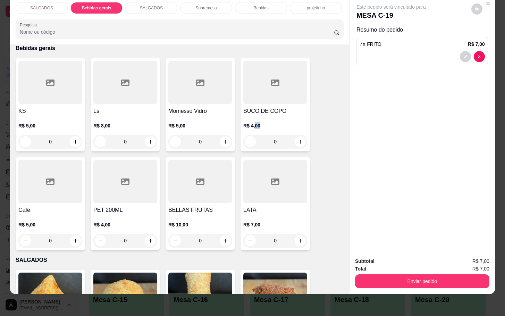
click at [257, 115] on div "R$ 4,00 0" at bounding box center [275, 131] width 64 height 33
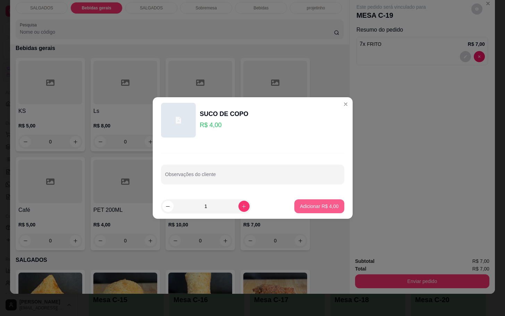
click at [307, 201] on button "Adicionar R$ 4,00" at bounding box center [319, 206] width 50 height 14
type input "1"
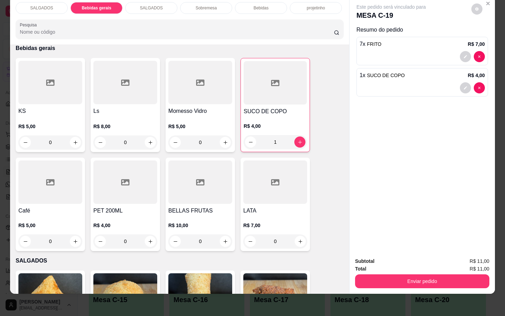
click at [362, 273] on div "Enviar pedido" at bounding box center [422, 281] width 134 height 16
click at [364, 274] on button "Enviar pedido" at bounding box center [422, 281] width 134 height 14
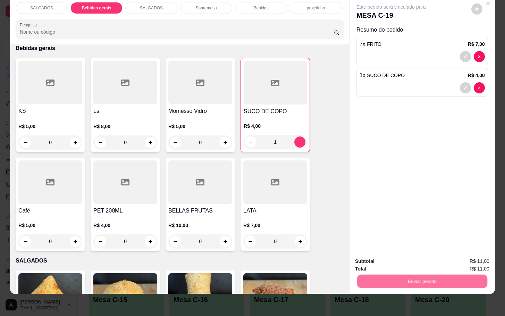
click at [371, 251] on button "Não registrar e enviar pedido" at bounding box center [398, 256] width 72 height 13
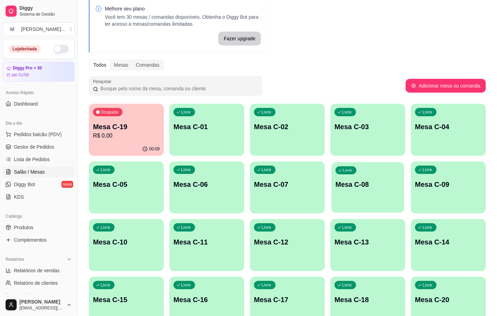
click at [355, 186] on p "Mesa C-08" at bounding box center [368, 184] width 65 height 9
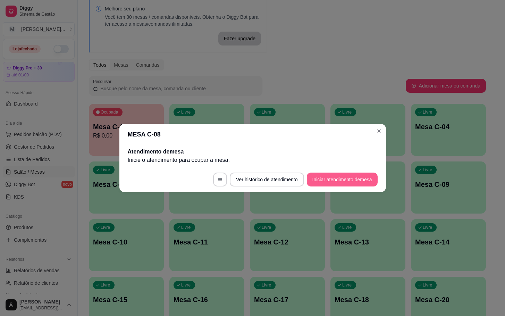
click at [333, 182] on button "Iniciar atendimento de mesa" at bounding box center [342, 180] width 71 height 14
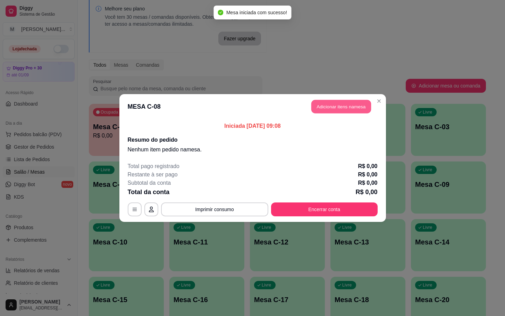
click at [349, 106] on button "Adicionar itens na mesa" at bounding box center [341, 107] width 60 height 14
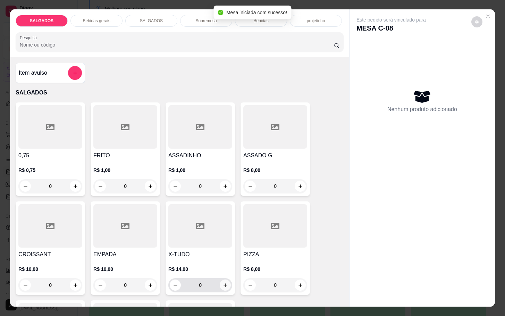
click at [223, 283] on icon "increase-product-quantity" at bounding box center [225, 285] width 5 height 5
type input "1"
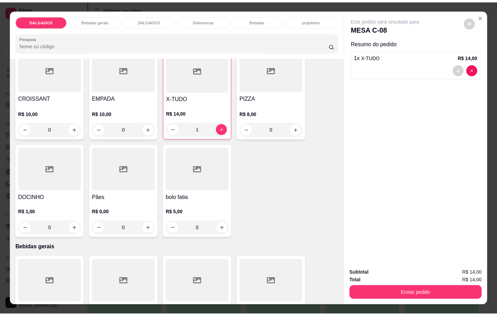
scroll to position [260, 0]
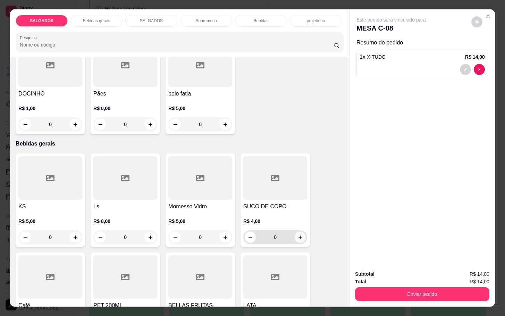
click at [295, 232] on button "increase-product-quantity" at bounding box center [300, 237] width 11 height 11
type input "1"
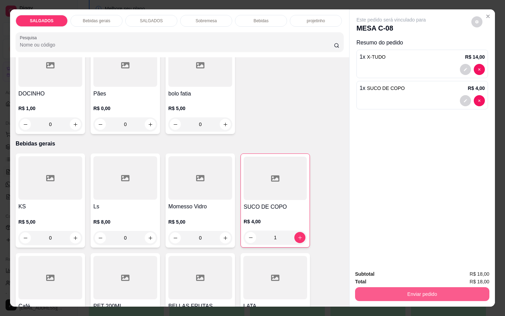
click at [366, 294] on button "Enviar pedido" at bounding box center [422, 294] width 134 height 14
click at [370, 271] on button "Não registrar e enviar pedido" at bounding box center [398, 273] width 72 height 13
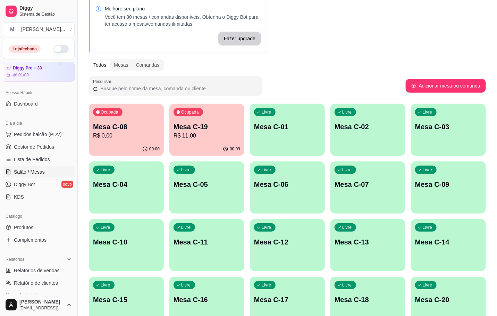
click at [109, 128] on p "Mesa C-08" at bounding box center [126, 127] width 67 height 10
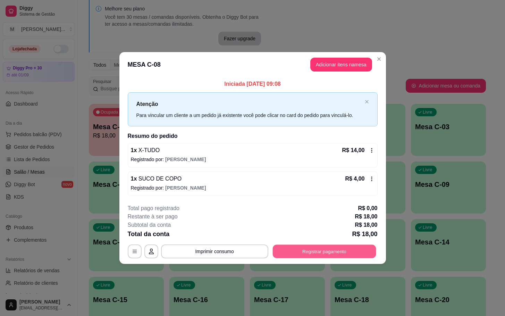
click at [336, 248] on button "Registrar pagamento" at bounding box center [324, 251] width 103 height 14
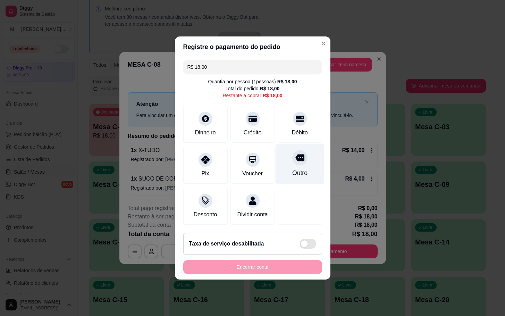
click at [292, 168] on div "Outro" at bounding box center [299, 172] width 15 height 9
click at [274, 274] on div "Encerrar conta" at bounding box center [252, 267] width 139 height 14
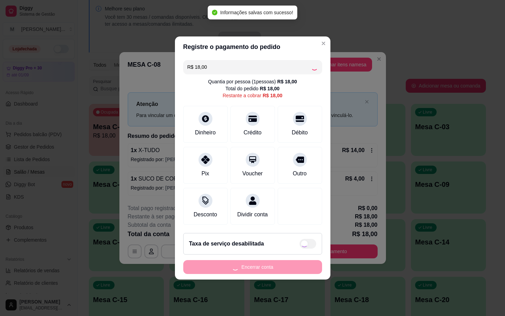
type input "R$ 0,00"
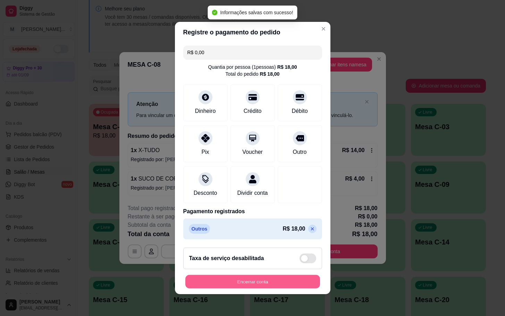
click at [266, 289] on button "Encerrar conta" at bounding box center [252, 282] width 135 height 14
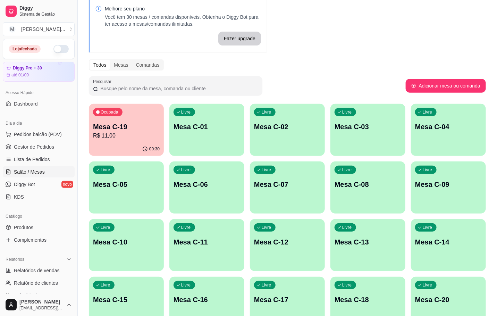
click at [116, 142] on button "Ocupada Mesa C-19 R$ 11,00 00:30" at bounding box center [126, 130] width 75 height 52
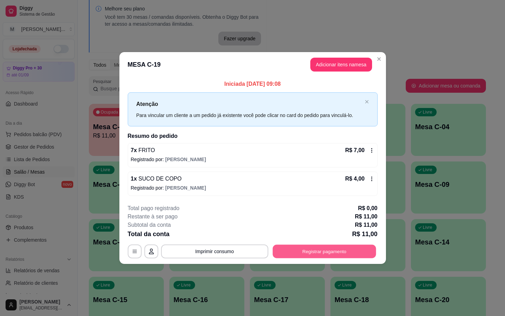
click at [326, 247] on button "Registrar pagamento" at bounding box center [324, 251] width 103 height 14
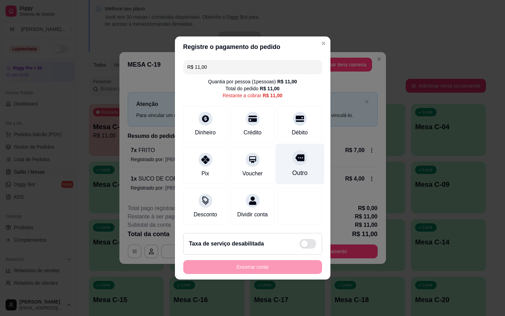
click at [300, 161] on div "Outro" at bounding box center [299, 164] width 49 height 41
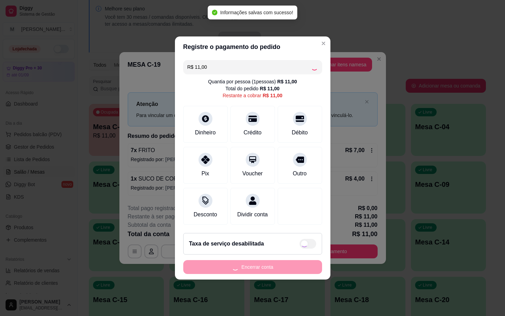
type input "R$ 0,00"
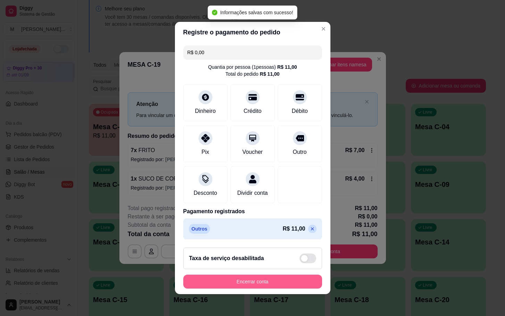
click at [286, 282] on button "Encerrar conta" at bounding box center [252, 282] width 139 height 14
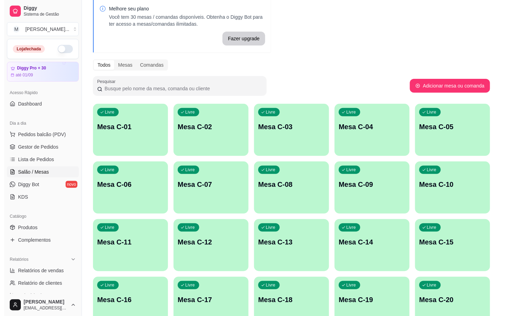
scroll to position [84, 0]
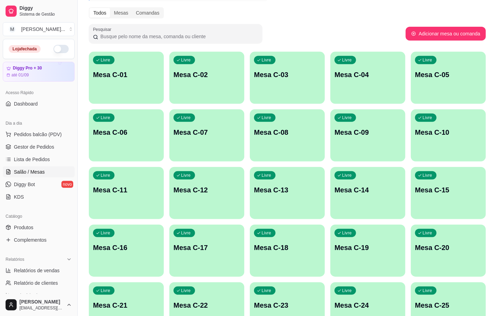
click at [363, 244] on p "Mesa C-19" at bounding box center [368, 248] width 67 height 10
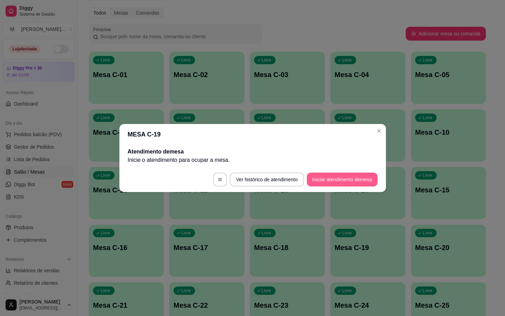
click at [358, 183] on button "Iniciar atendimento de mesa" at bounding box center [342, 180] width 71 height 14
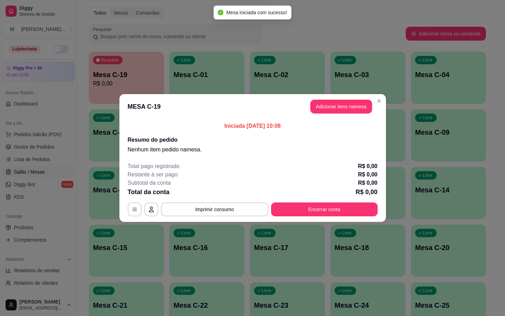
click at [326, 114] on header "MESA C-19 Adicionar itens na mesa" at bounding box center [252, 106] width 267 height 25
click at [324, 112] on button "Adicionar itens na mesa" at bounding box center [341, 107] width 62 height 14
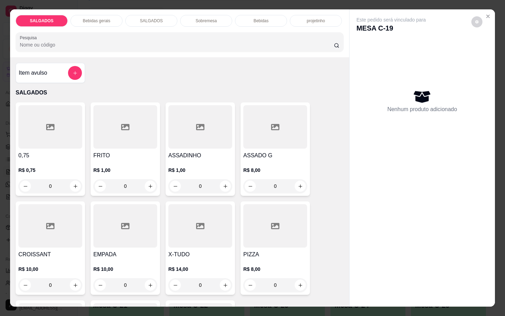
drag, startPoint x: 141, startPoint y: 177, endPoint x: 111, endPoint y: 181, distance: 29.3
click at [111, 181] on input "0" at bounding box center [125, 186] width 39 height 14
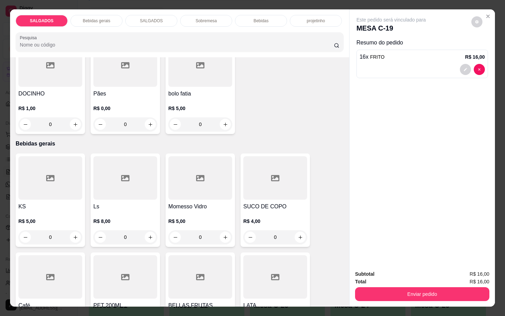
scroll to position [313, 0]
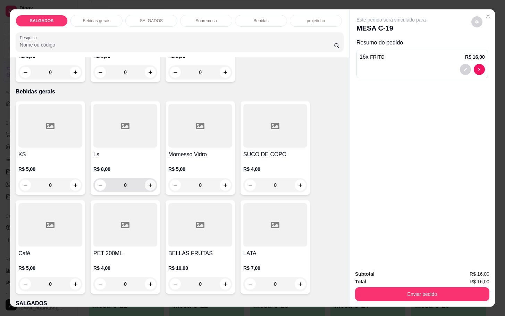
type input "16"
click at [148, 183] on icon "increase-product-quantity" at bounding box center [150, 185] width 5 height 5
type input "1"
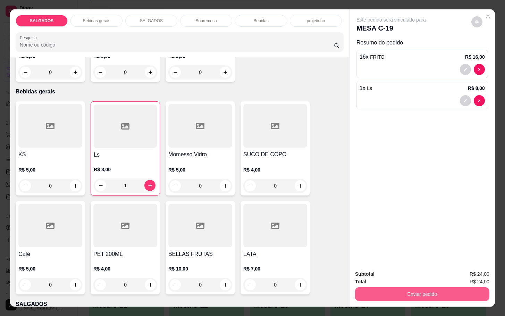
click at [369, 292] on button "Enviar pedido" at bounding box center [422, 294] width 134 height 14
click at [372, 268] on button "Não registrar e enviar pedido" at bounding box center [398, 273] width 72 height 13
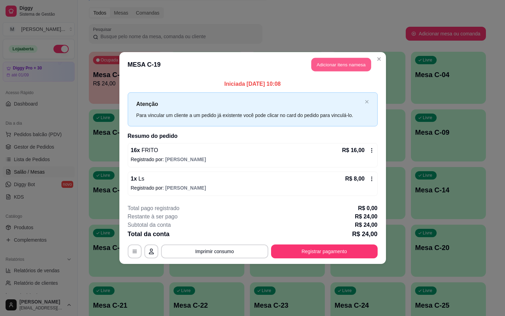
click at [344, 63] on button "Adicionar itens na mesa" at bounding box center [341, 65] width 60 height 14
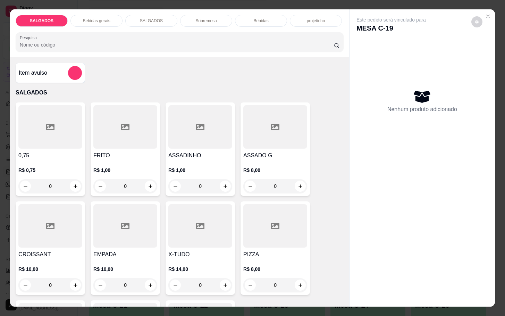
click at [115, 140] on div at bounding box center [125, 126] width 64 height 43
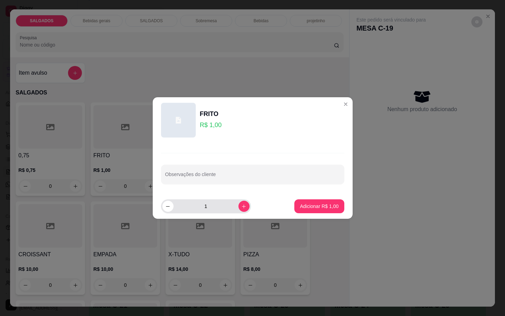
click at [240, 210] on button "increase-product-quantity" at bounding box center [244, 206] width 11 height 11
click at [243, 210] on div "4" at bounding box center [206, 206] width 87 height 14
click at [239, 207] on button "increase-product-quantity" at bounding box center [244, 206] width 11 height 11
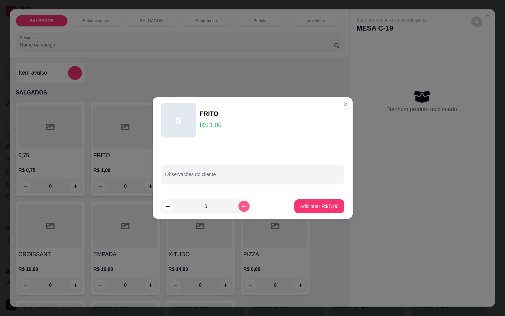
type input "6"
click at [294, 211] on button "Adicionar R$ 6,00" at bounding box center [319, 206] width 50 height 14
type input "6"
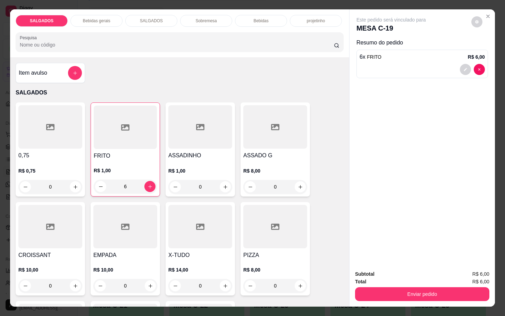
click at [399, 285] on div "Enviar pedido" at bounding box center [422, 293] width 134 height 16
click at [401, 288] on button "Enviar pedido" at bounding box center [422, 294] width 134 height 14
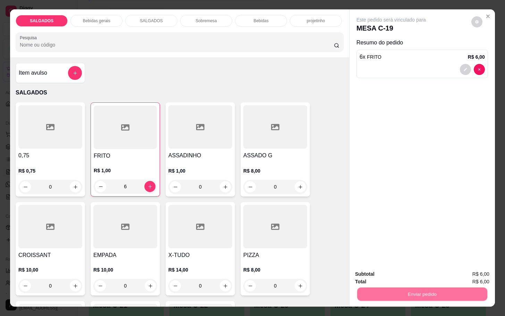
click at [398, 277] on button "Não registrar e enviar pedido" at bounding box center [398, 273] width 70 height 13
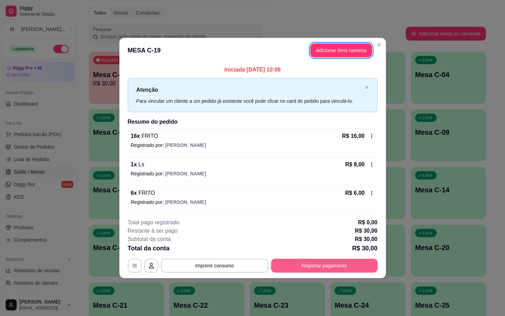
click at [310, 258] on div "**********" at bounding box center [253, 245] width 250 height 54
click at [307, 260] on button "Registrar pagamento" at bounding box center [324, 266] width 107 height 14
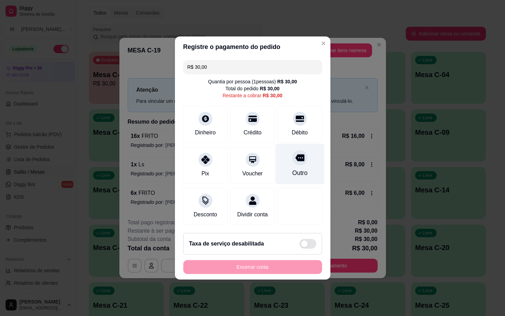
drag, startPoint x: 297, startPoint y: 129, endPoint x: 293, endPoint y: 148, distance: 19.5
click at [299, 129] on div "Débito" at bounding box center [300, 132] width 16 height 8
type input "R$ 0,00"
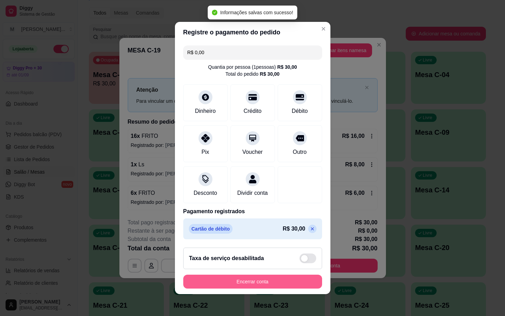
click at [251, 282] on button "Encerrar conta" at bounding box center [252, 282] width 139 height 14
